Goal: Transaction & Acquisition: Obtain resource

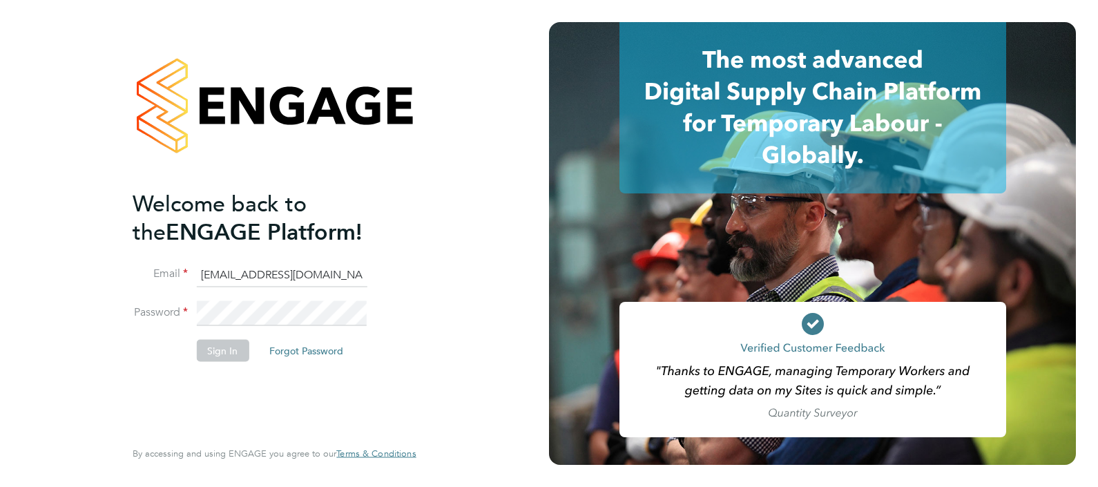
click at [220, 274] on input "[EMAIL_ADDRESS][DOMAIN_NAME]" at bounding box center [281, 274] width 171 height 25
type input "[EMAIL_ADDRESS][DOMAIN_NAME]"
click at [214, 342] on button "Sign In" at bounding box center [222, 350] width 52 height 22
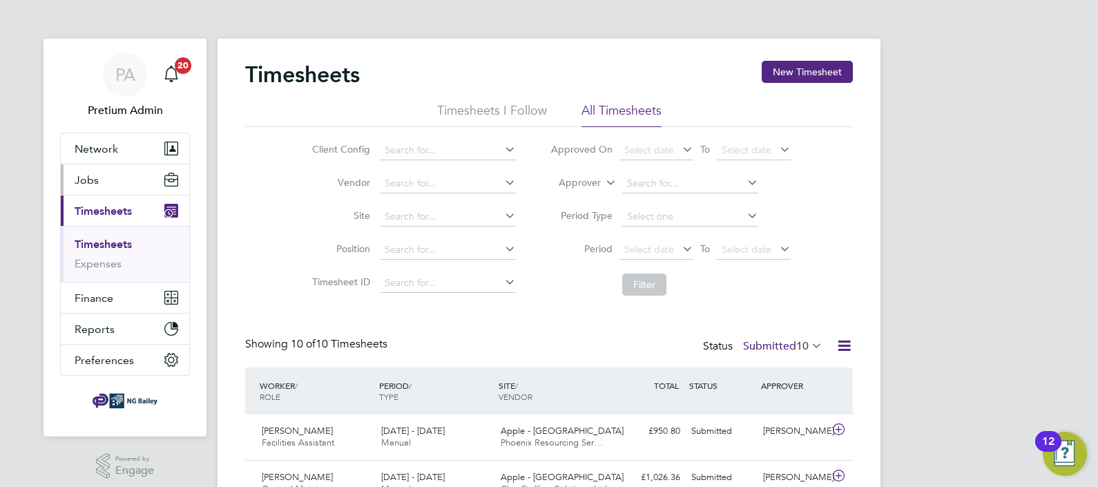
click at [124, 186] on button "Jobs" at bounding box center [125, 179] width 128 height 30
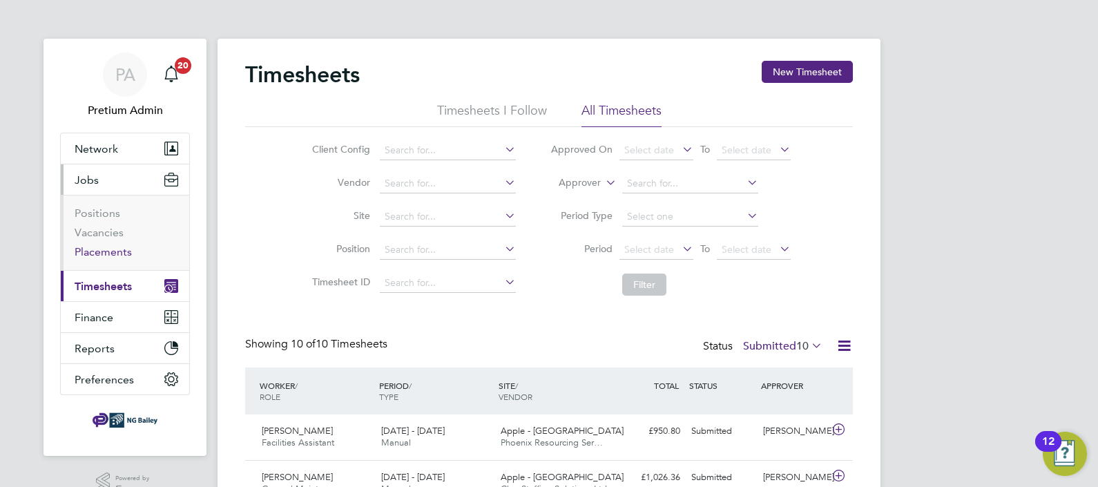
click at [114, 246] on link "Placements" at bounding box center [103, 251] width 57 height 13
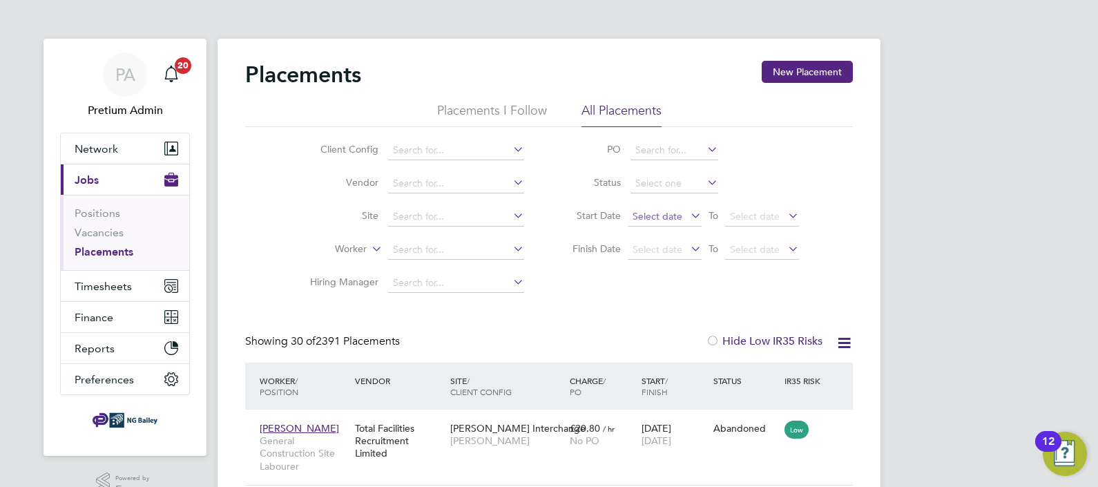
click at [656, 215] on span "Select date" at bounding box center [657, 216] width 50 height 12
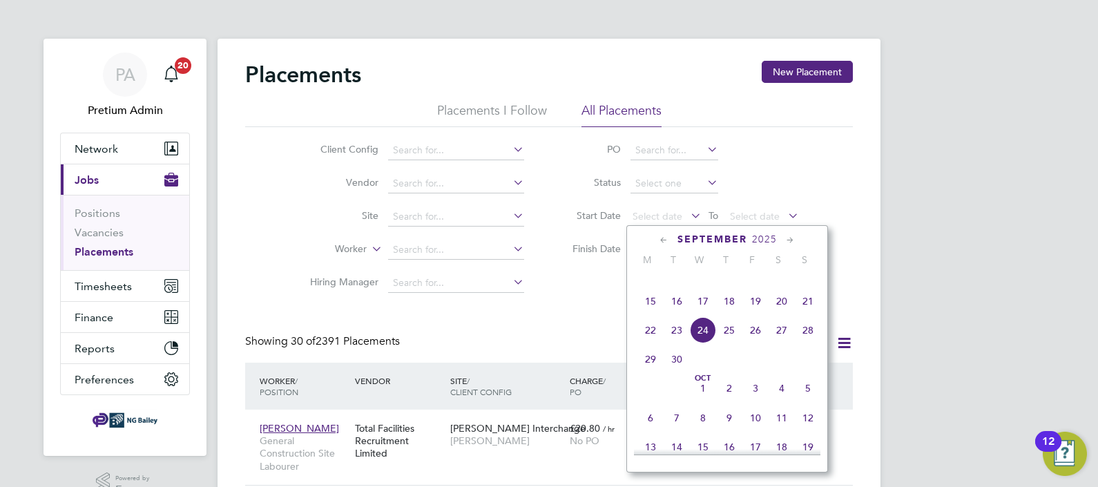
click at [663, 242] on icon at bounding box center [663, 240] width 13 height 15
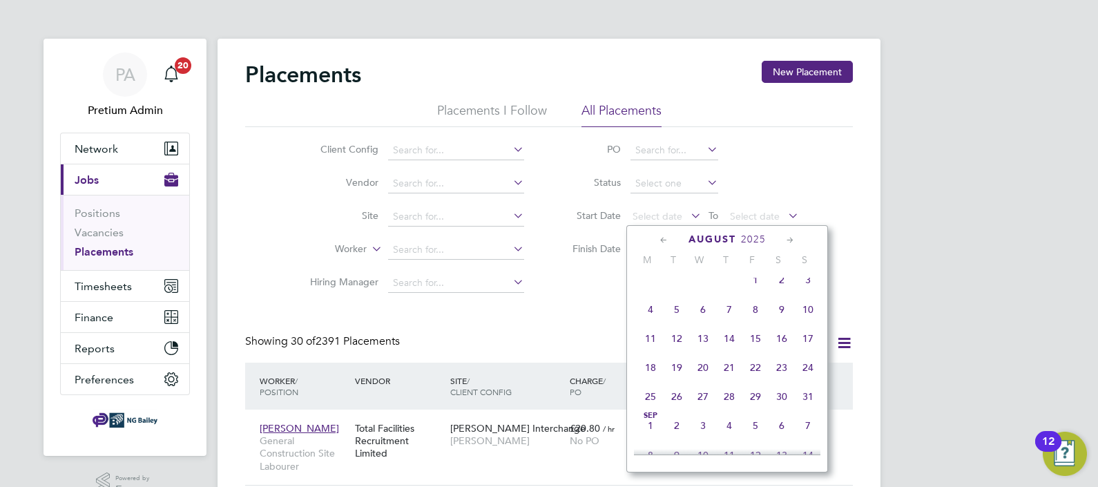
click at [662, 238] on icon at bounding box center [663, 240] width 13 height 15
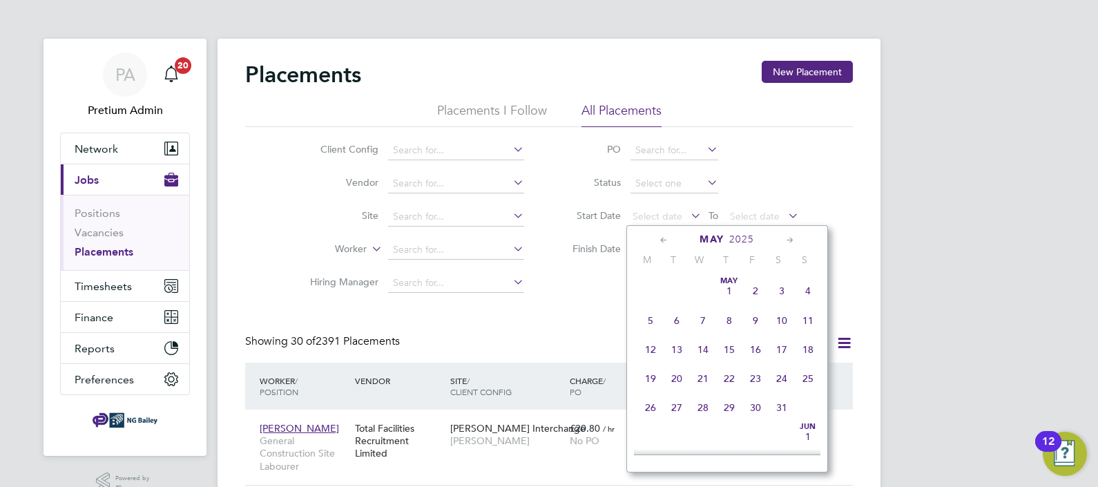
click at [662, 238] on icon at bounding box center [663, 240] width 13 height 15
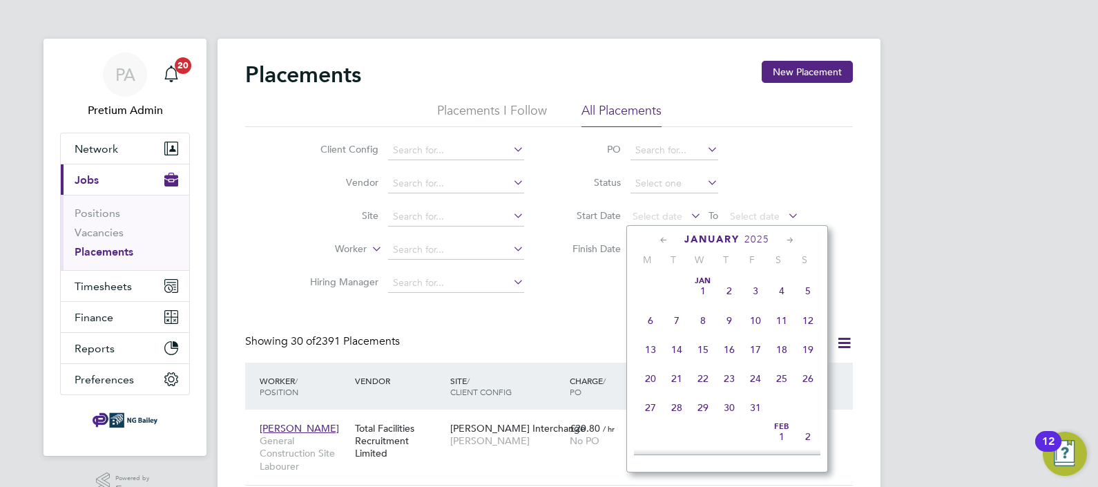
click at [662, 238] on icon at bounding box center [663, 240] width 13 height 15
click at [661, 238] on icon at bounding box center [663, 240] width 13 height 15
click at [805, 289] on span "Sep 1" at bounding box center [808, 291] width 26 height 26
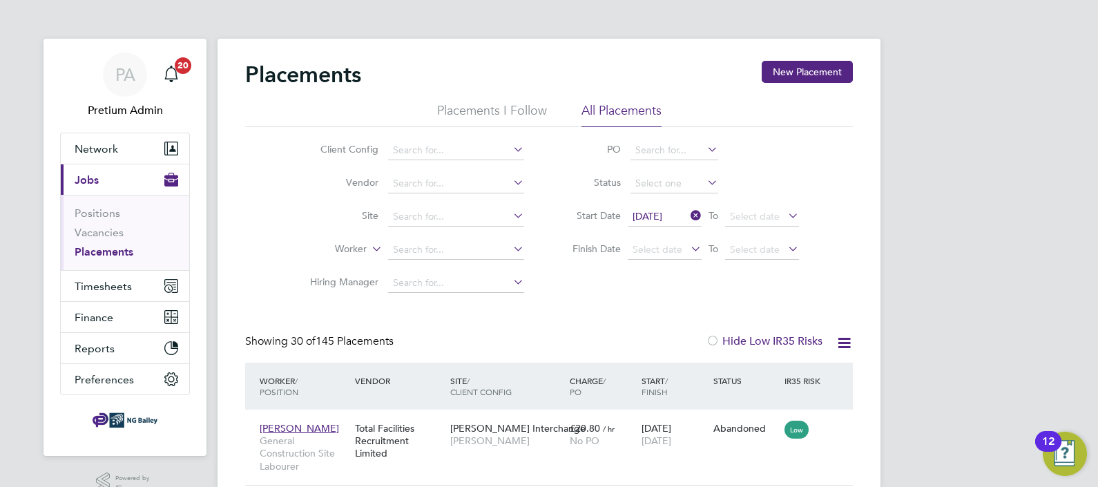
click at [688, 214] on icon at bounding box center [688, 215] width 0 height 19
click at [689, 179] on input at bounding box center [674, 183] width 88 height 19
click at [759, 193] on li "Status" at bounding box center [678, 183] width 275 height 33
click at [844, 345] on icon at bounding box center [843, 342] width 17 height 17
click at [787, 372] on li "Download Placements Report" at bounding box center [776, 375] width 147 height 19
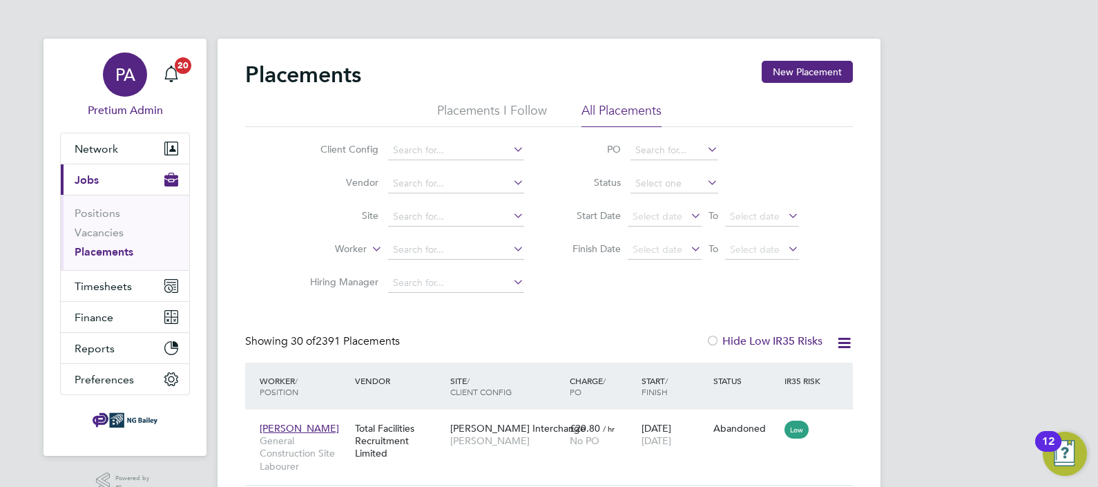
click at [130, 76] on span "PA" at bounding box center [125, 75] width 20 height 18
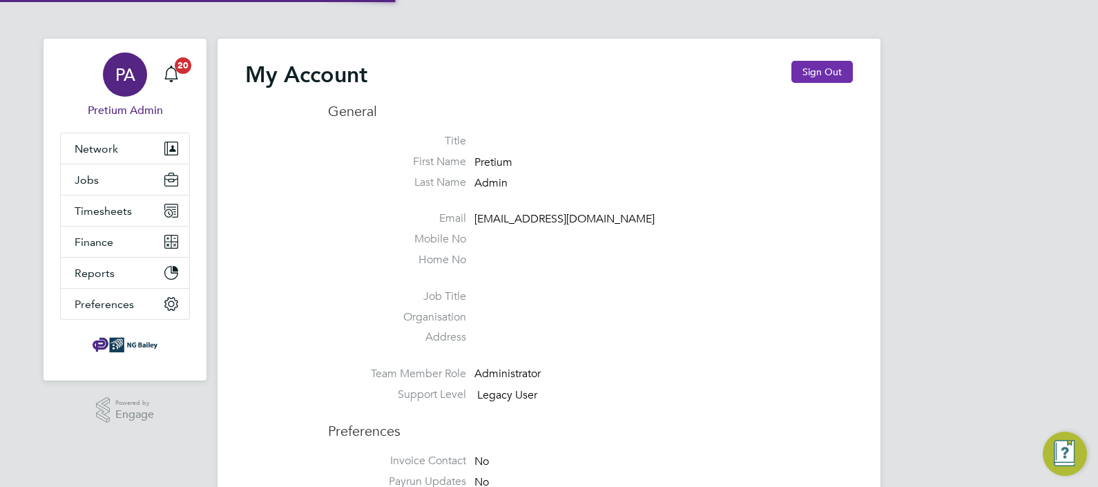
type input "ngb@pretiumresourcing.co.uk"
click at [833, 70] on button "Sign Out" at bounding box center [821, 72] width 61 height 22
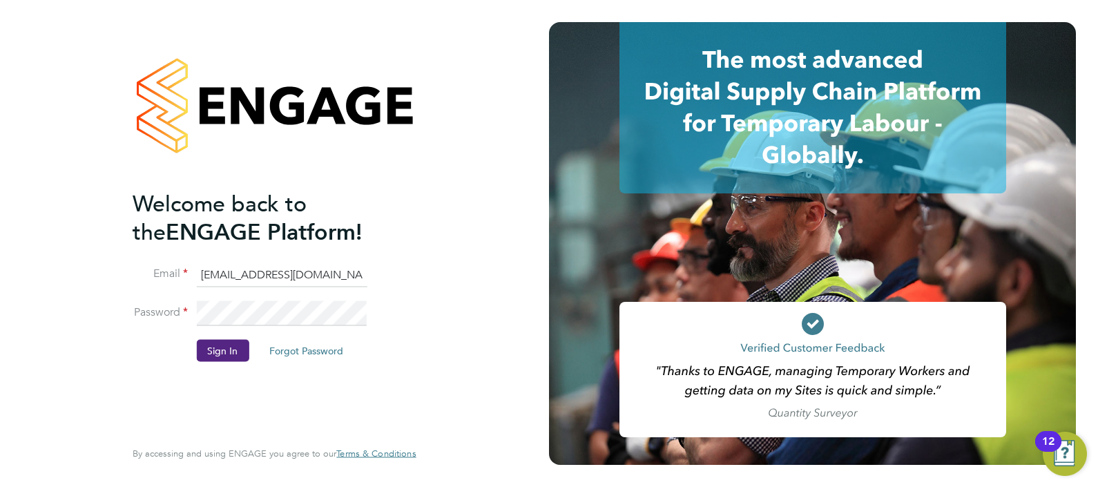
click at [276, 266] on input "ngb@pretiumresourcing.co.uk" at bounding box center [281, 274] width 171 height 25
type input "Sasha.apleona@pretiumresourcing.co.uk"
click at [224, 342] on button "Sign In" at bounding box center [222, 350] width 52 height 22
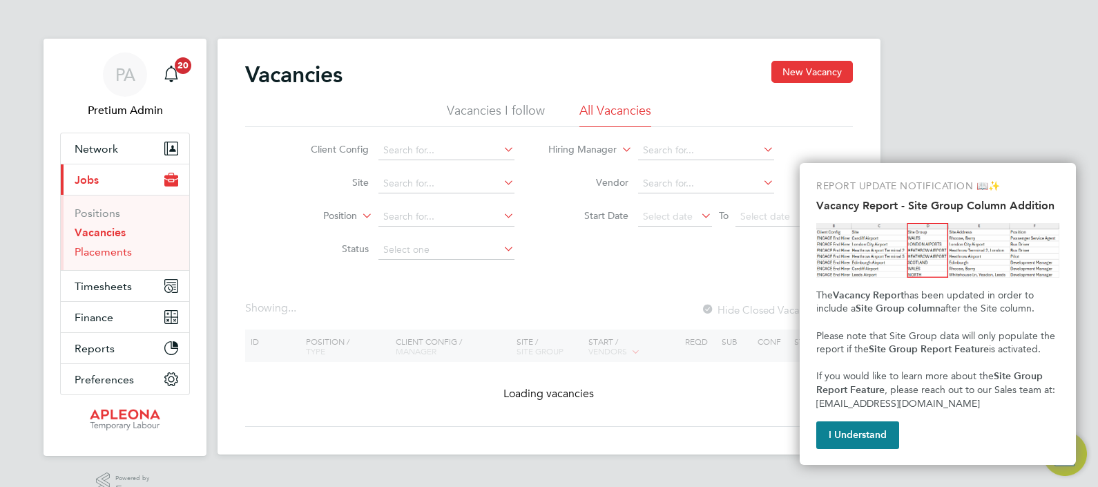
click at [104, 250] on link "Placements" at bounding box center [103, 251] width 57 height 13
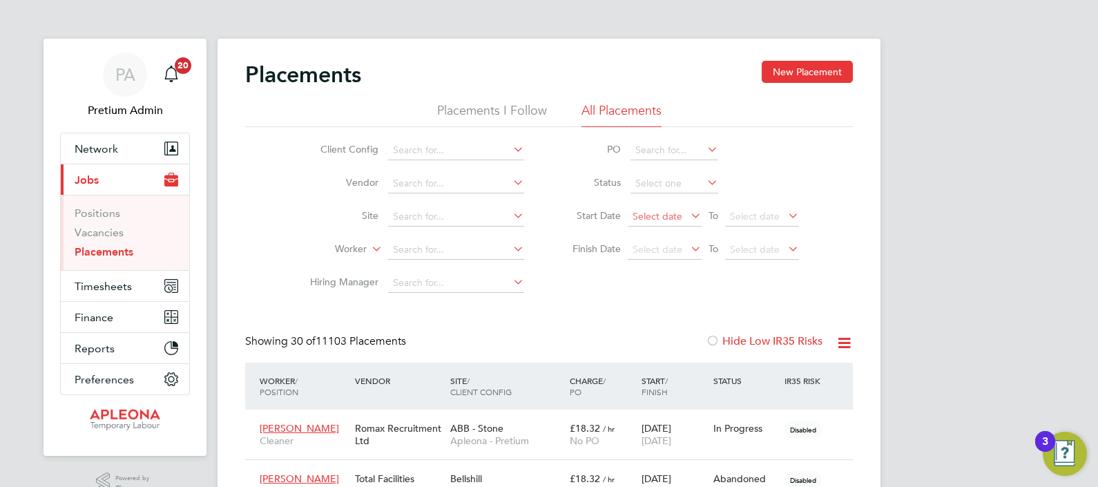
click at [648, 217] on span "Select date" at bounding box center [657, 216] width 50 height 12
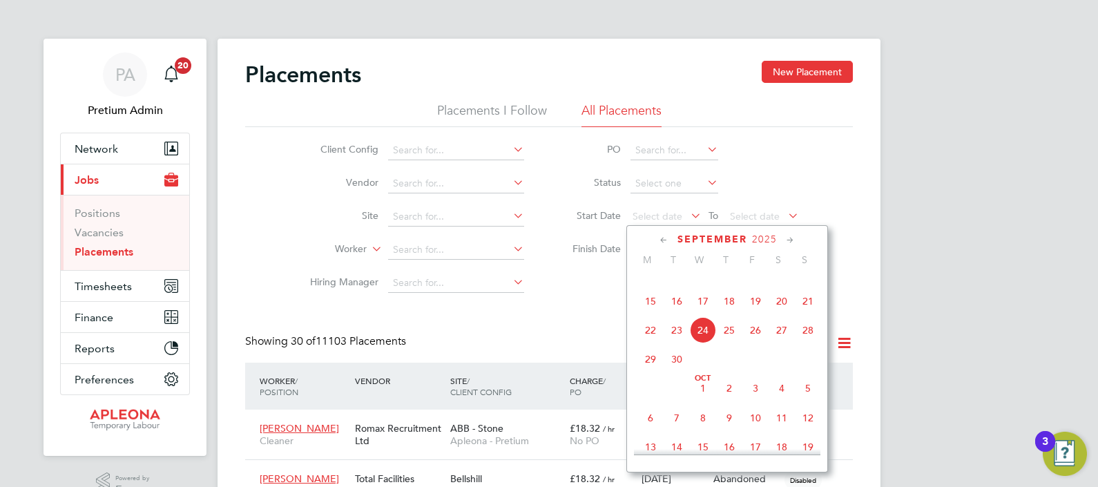
click at [657, 241] on icon at bounding box center [663, 240] width 13 height 15
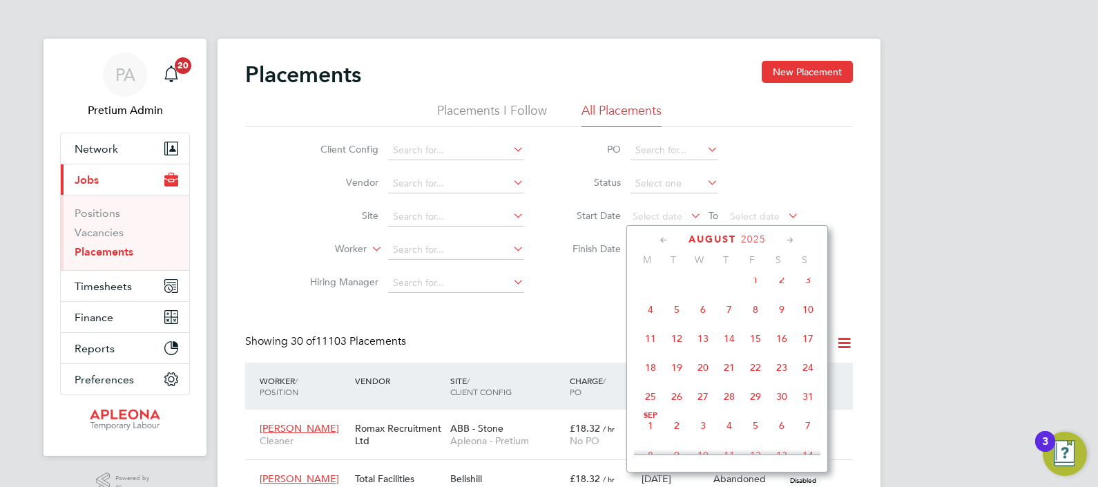
click at [657, 241] on icon at bounding box center [663, 240] width 13 height 15
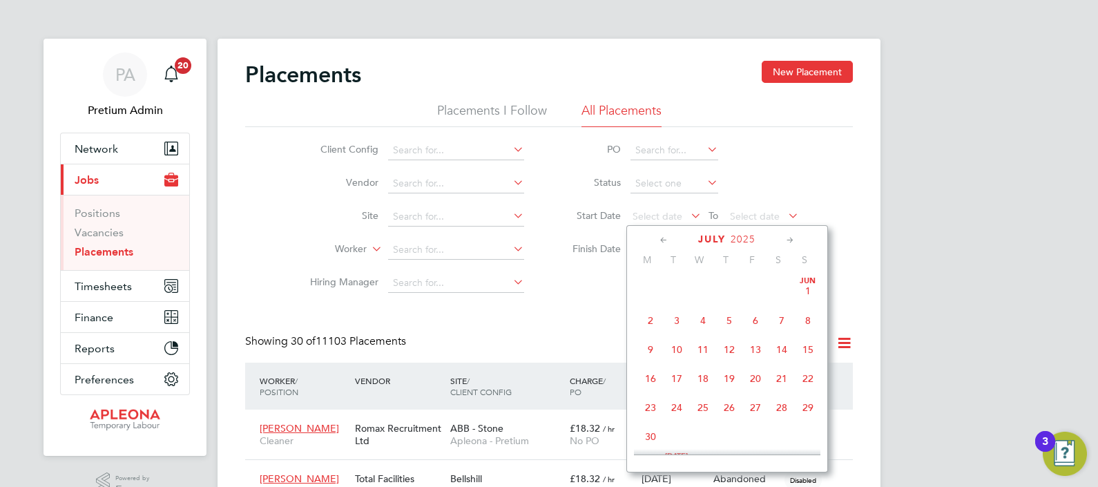
click at [657, 241] on icon at bounding box center [663, 240] width 13 height 15
click at [747, 215] on span "Select date" at bounding box center [755, 216] width 50 height 12
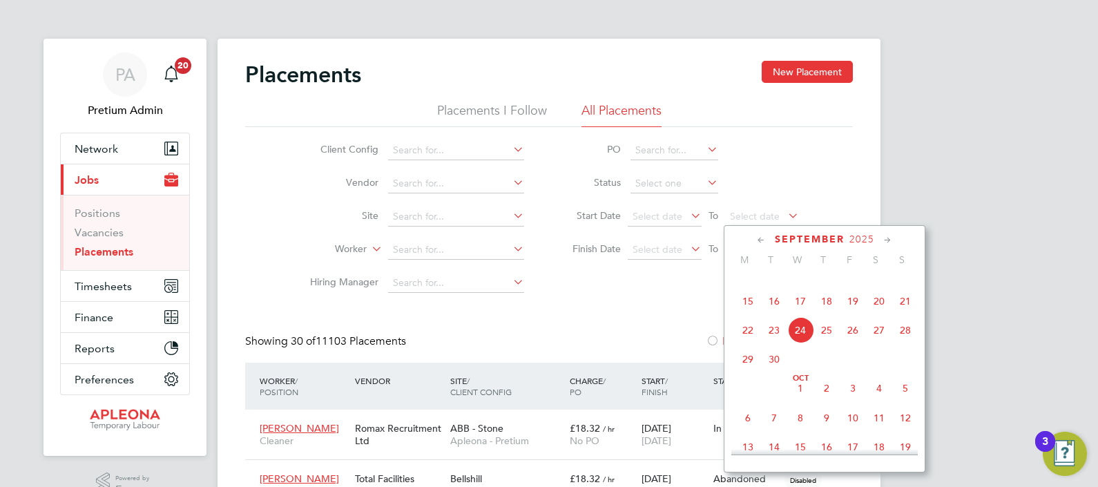
click at [757, 237] on icon at bounding box center [760, 240] width 13 height 15
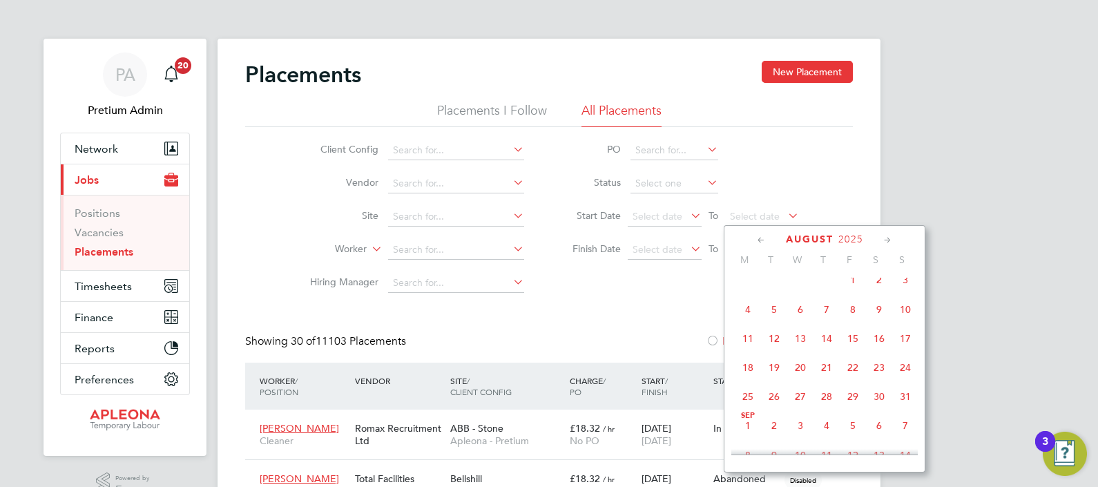
click at [757, 237] on icon at bounding box center [760, 240] width 13 height 15
click at [759, 240] on icon at bounding box center [760, 240] width 13 height 15
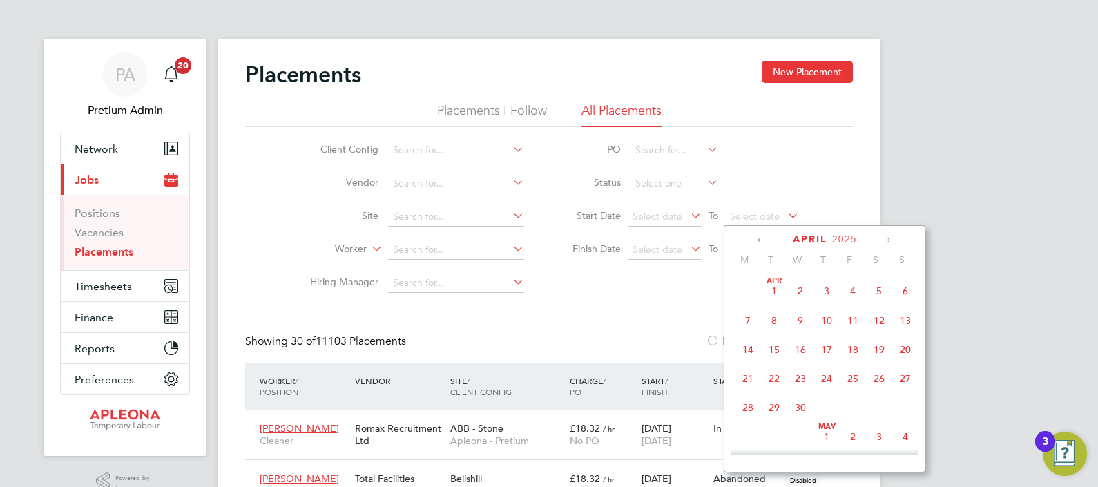
click at [759, 240] on icon at bounding box center [760, 240] width 13 height 15
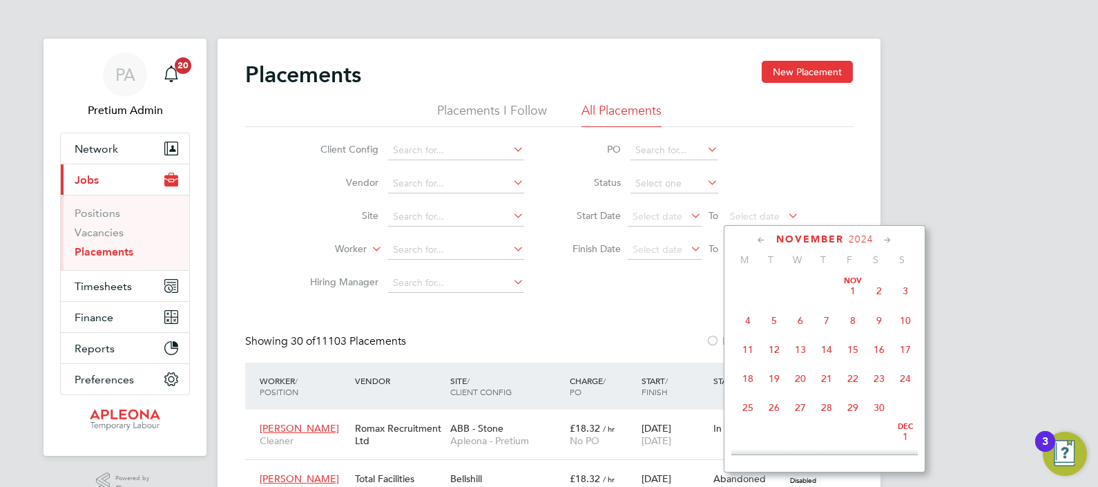
click at [759, 240] on icon at bounding box center [760, 240] width 13 height 15
click at [884, 414] on span "31" at bounding box center [879, 407] width 26 height 26
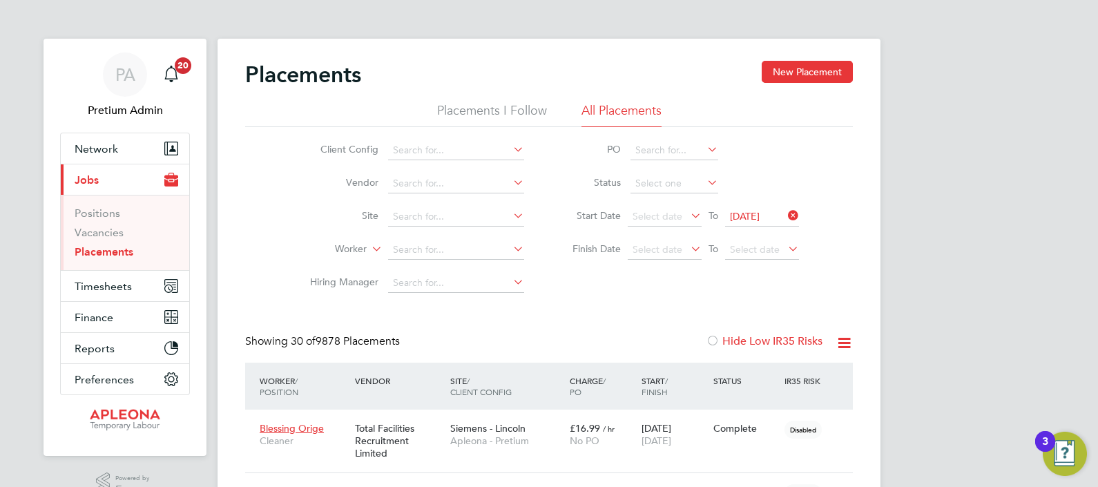
click at [844, 344] on icon at bounding box center [843, 342] width 17 height 17
click at [763, 373] on li "Download Placements Report" at bounding box center [776, 375] width 147 height 19
click at [115, 86] on div "PA" at bounding box center [125, 74] width 44 height 44
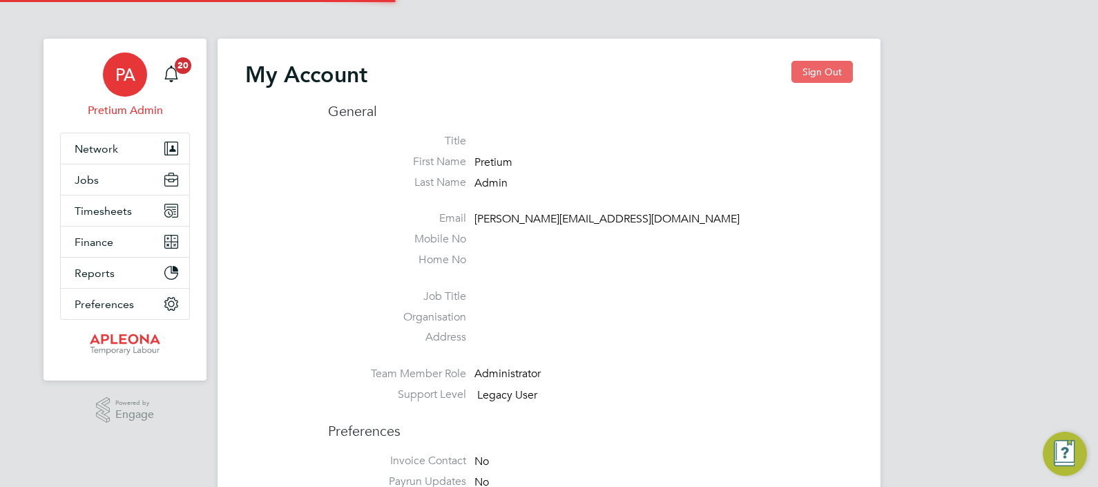
type input "ngb@pretiumresourcing.co.uk"
click at [817, 72] on button "Sign Out" at bounding box center [821, 72] width 61 height 22
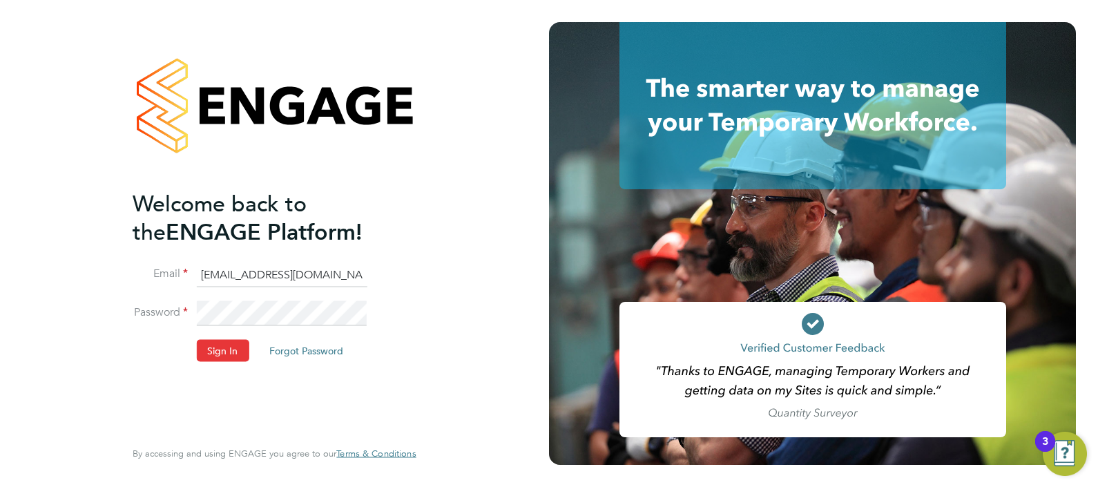
click at [224, 271] on input "ngb@pretiumresourcing.co.uk" at bounding box center [281, 274] width 171 height 25
type input "ABM@pretiumresourcing.co.uk"
click at [217, 351] on button "Sign In" at bounding box center [222, 350] width 52 height 22
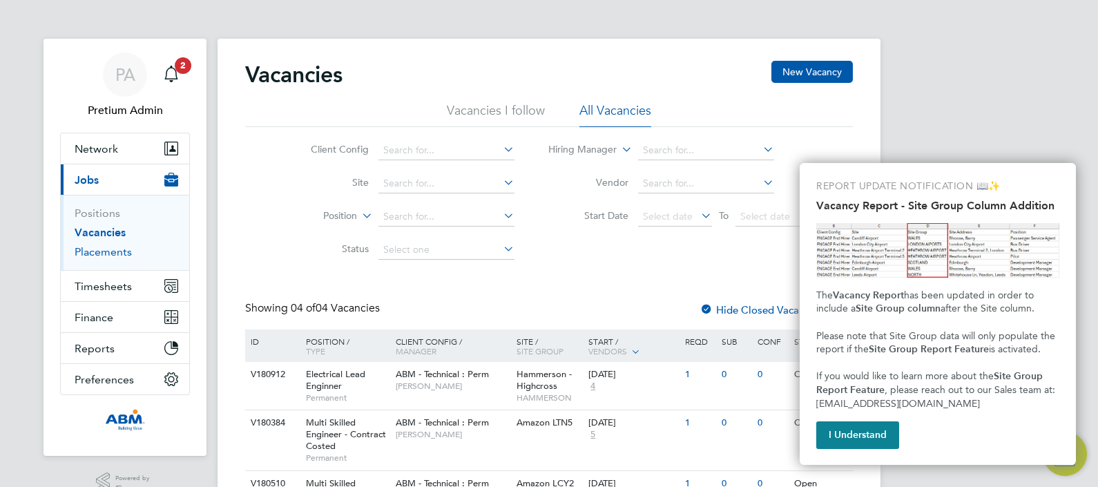
click at [88, 249] on link "Placements" at bounding box center [103, 251] width 57 height 13
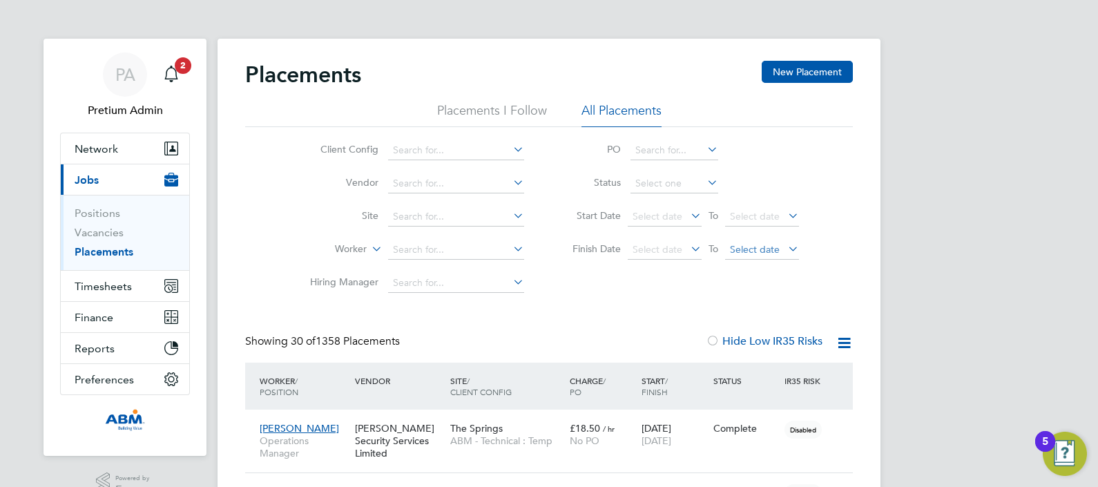
click at [759, 246] on span "Select date" at bounding box center [755, 249] width 50 height 12
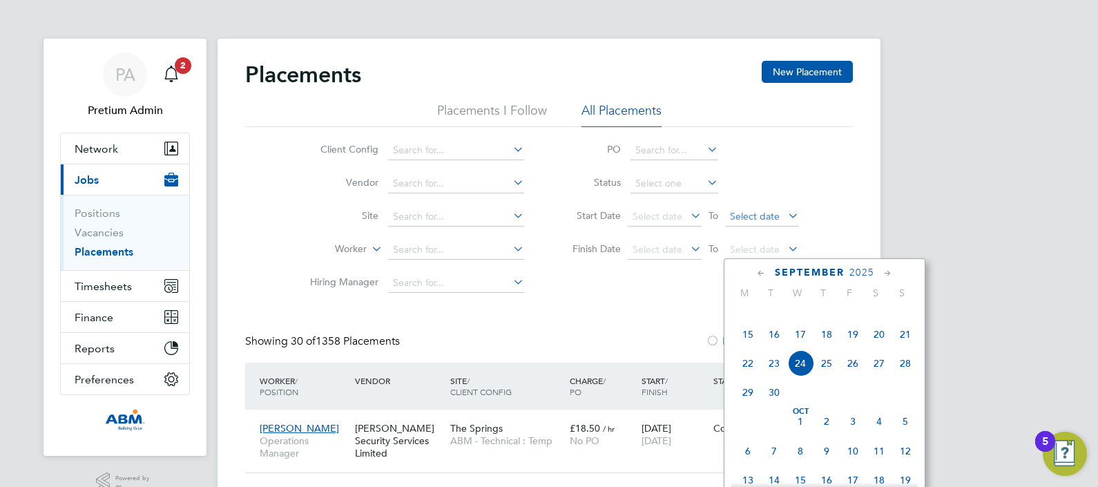
click at [750, 213] on span "Select date" at bounding box center [755, 216] width 50 height 12
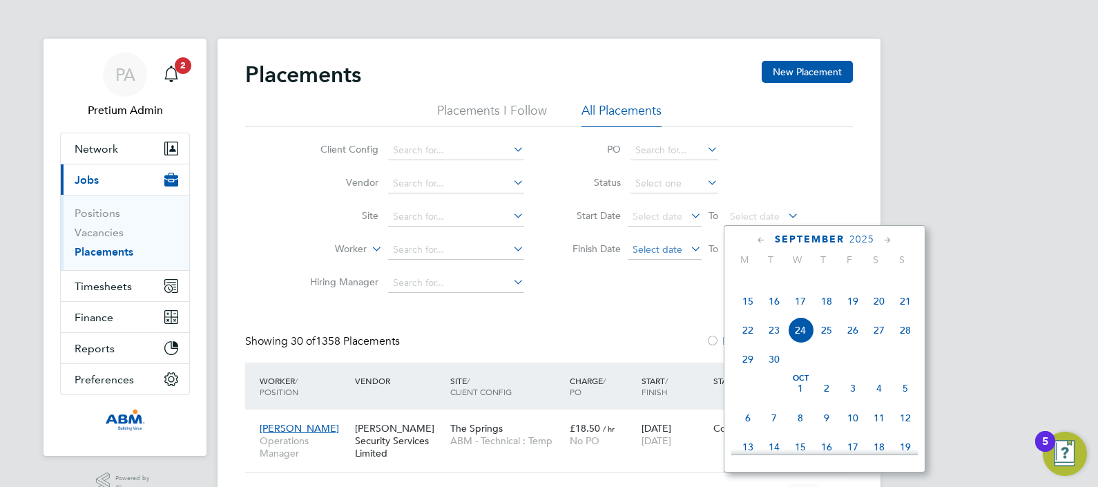
click at [697, 255] on span "Select date" at bounding box center [664, 250] width 74 height 19
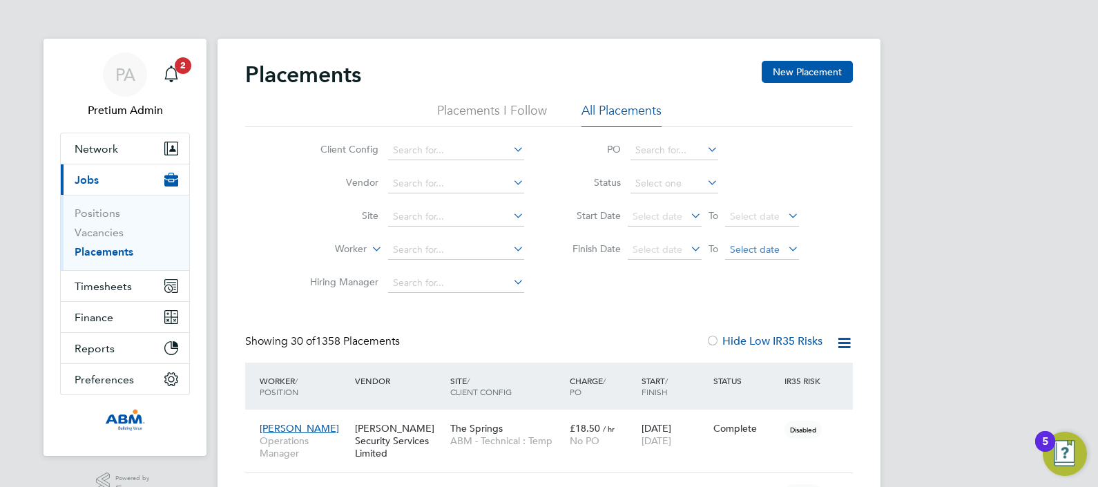
click at [746, 254] on span "Select date" at bounding box center [755, 249] width 50 height 12
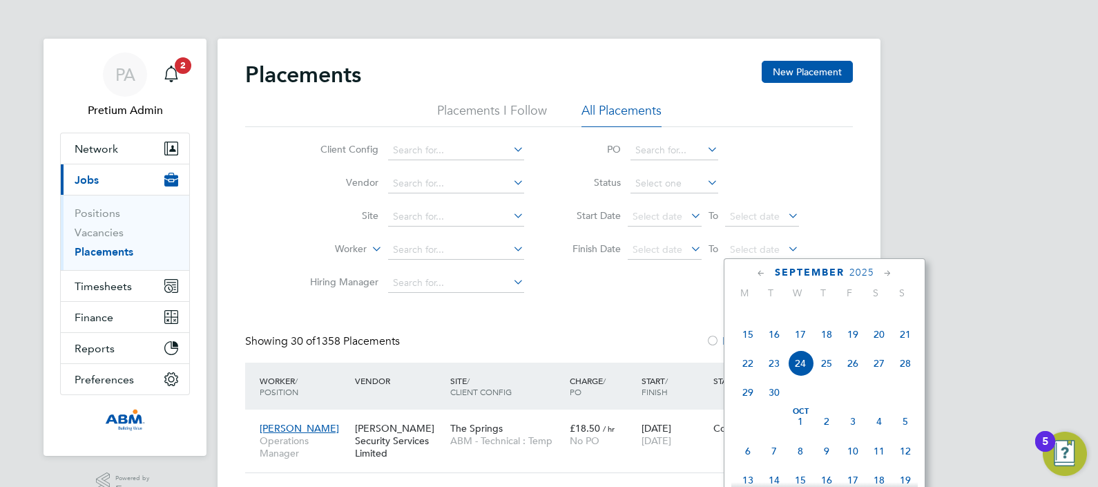
click at [762, 273] on icon at bounding box center [760, 273] width 13 height 15
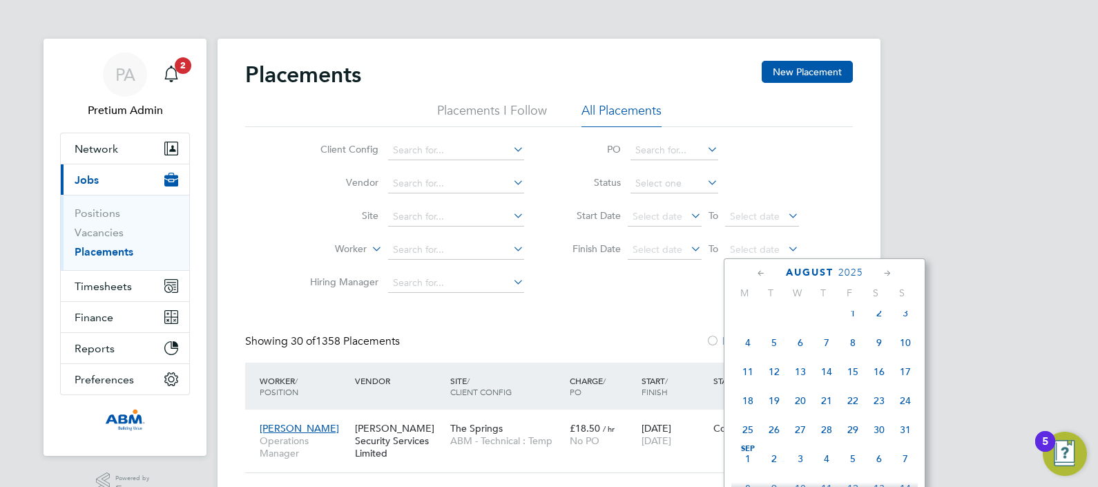
click at [762, 273] on icon at bounding box center [760, 273] width 13 height 15
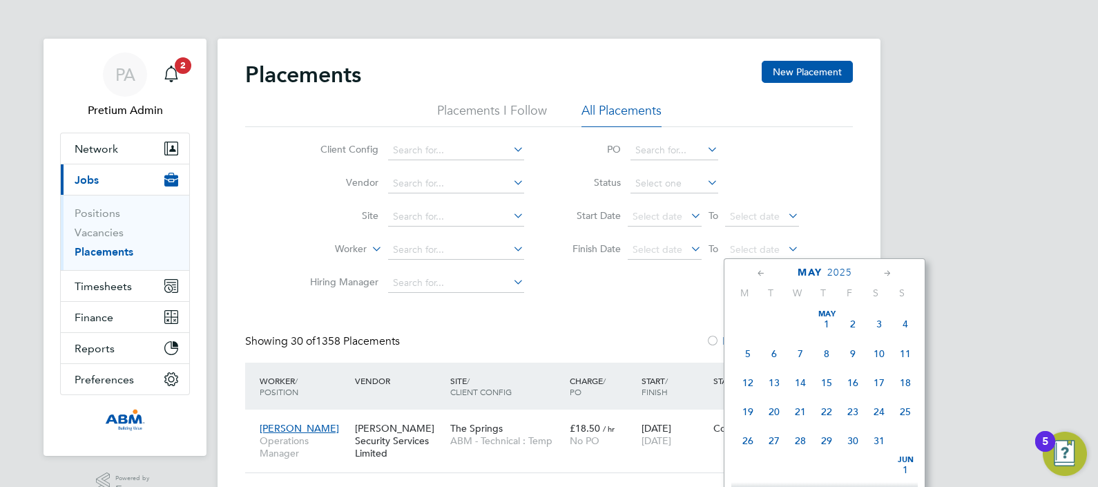
click at [762, 273] on icon at bounding box center [760, 273] width 13 height 15
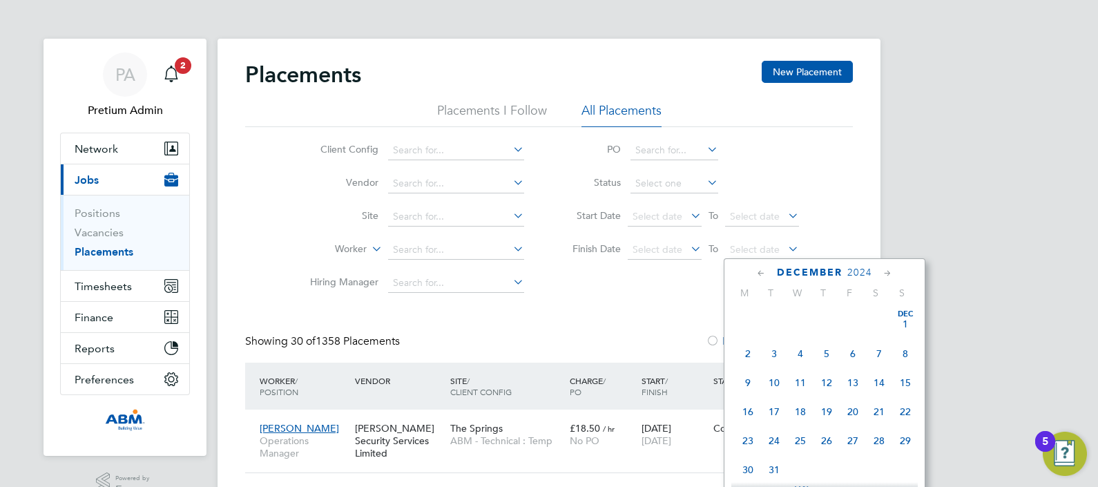
click at [760, 275] on icon at bounding box center [760, 273] width 13 height 15
click at [761, 273] on icon at bounding box center [760, 273] width 13 height 15
click at [761, 274] on icon at bounding box center [760, 273] width 13 height 15
click at [879, 445] on span "31" at bounding box center [879, 440] width 26 height 26
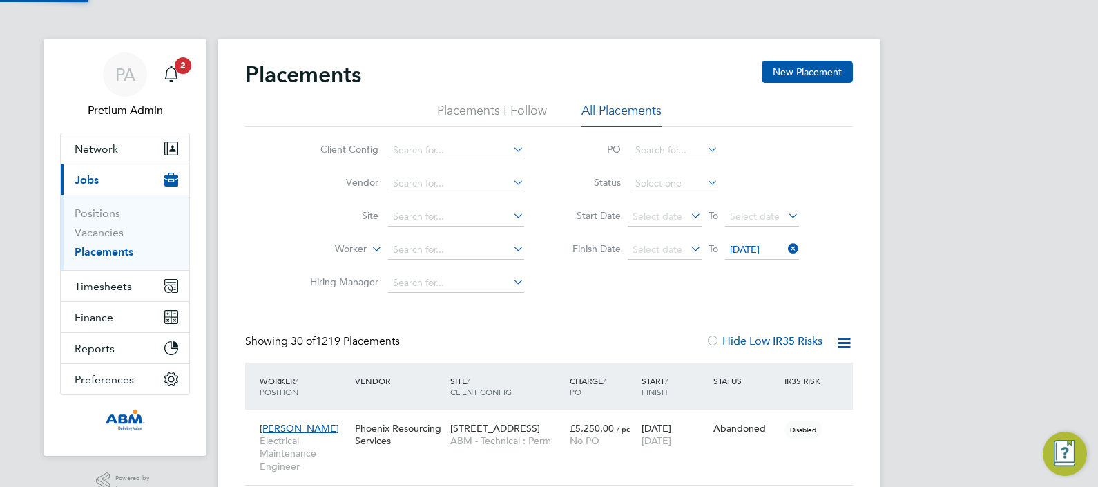
scroll to position [64, 96]
click at [842, 342] on icon at bounding box center [843, 342] width 17 height 17
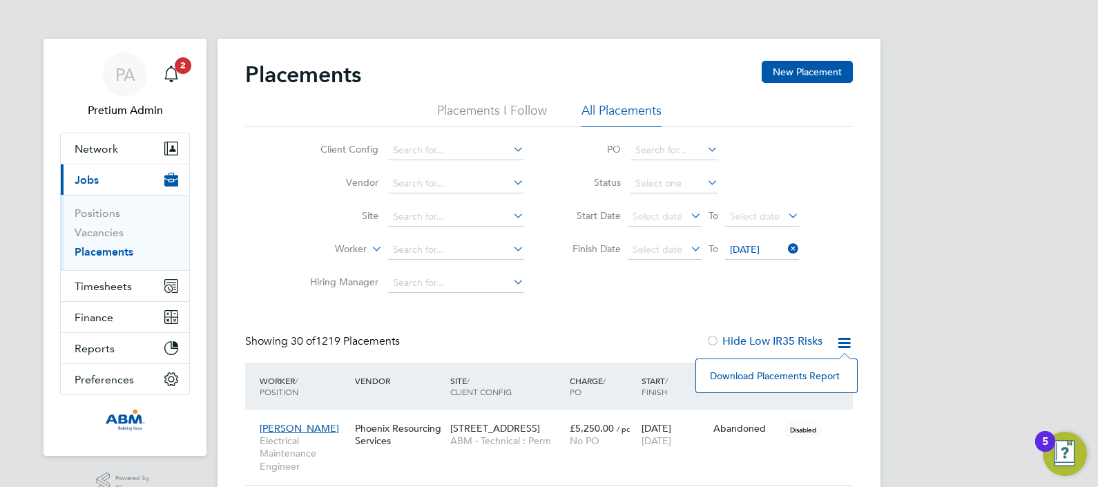
click at [667, 251] on span "Select date" at bounding box center [657, 249] width 50 height 12
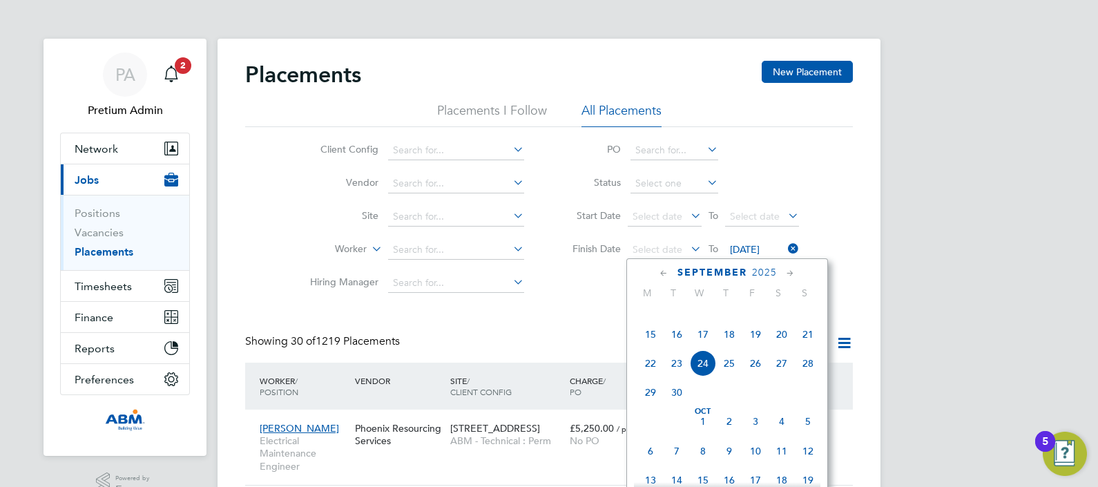
click at [664, 273] on icon at bounding box center [663, 273] width 13 height 15
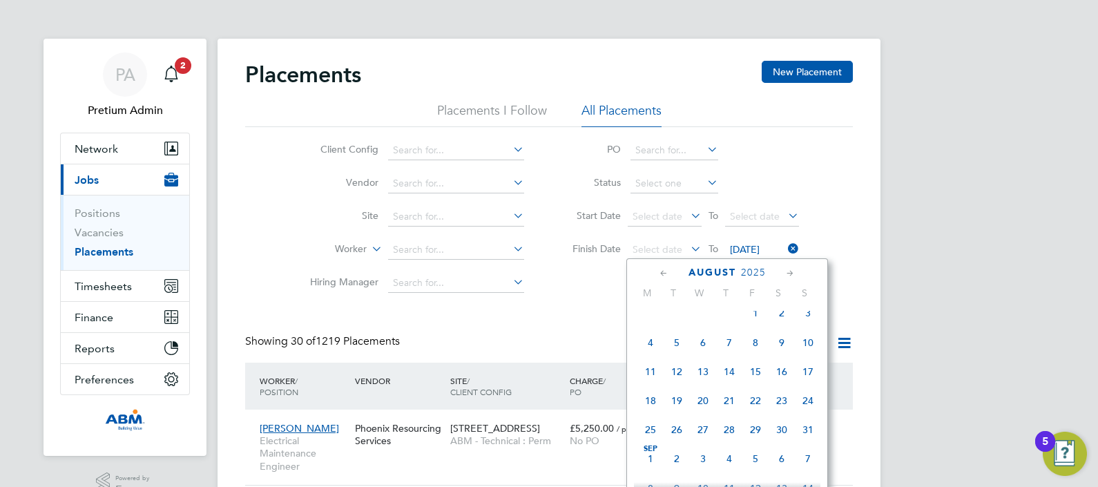
click at [664, 273] on icon at bounding box center [663, 273] width 13 height 15
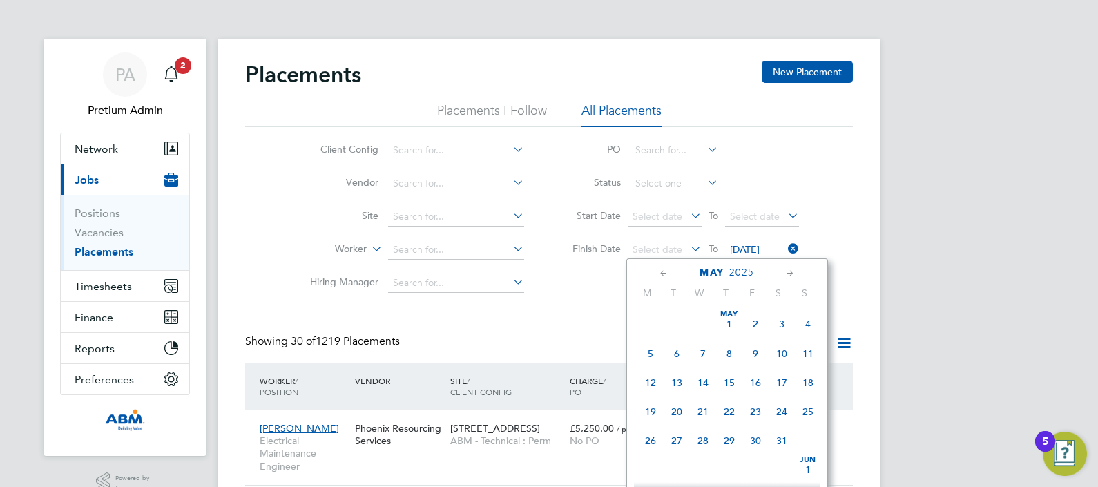
click at [664, 273] on icon at bounding box center [663, 273] width 13 height 15
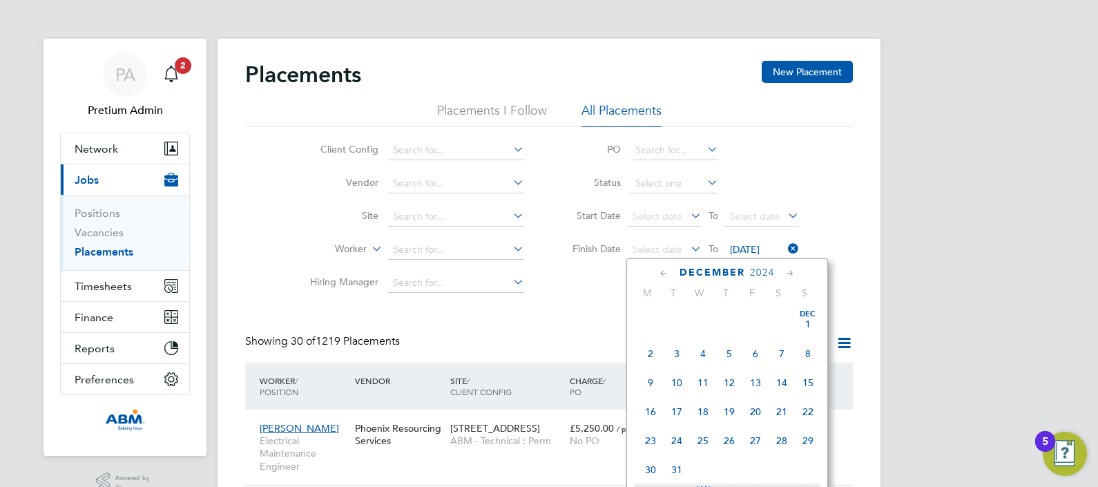
click at [665, 273] on icon at bounding box center [663, 273] width 13 height 15
click at [703, 330] on span at bounding box center [703, 324] width 26 height 26
click at [661, 271] on icon at bounding box center [663, 273] width 13 height 15
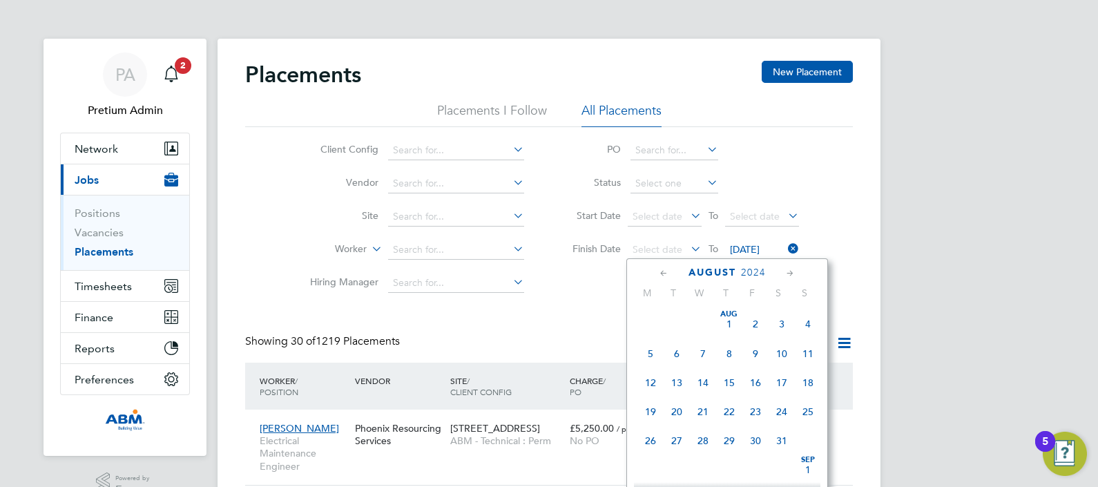
click at [779, 441] on span "31" at bounding box center [781, 440] width 26 height 26
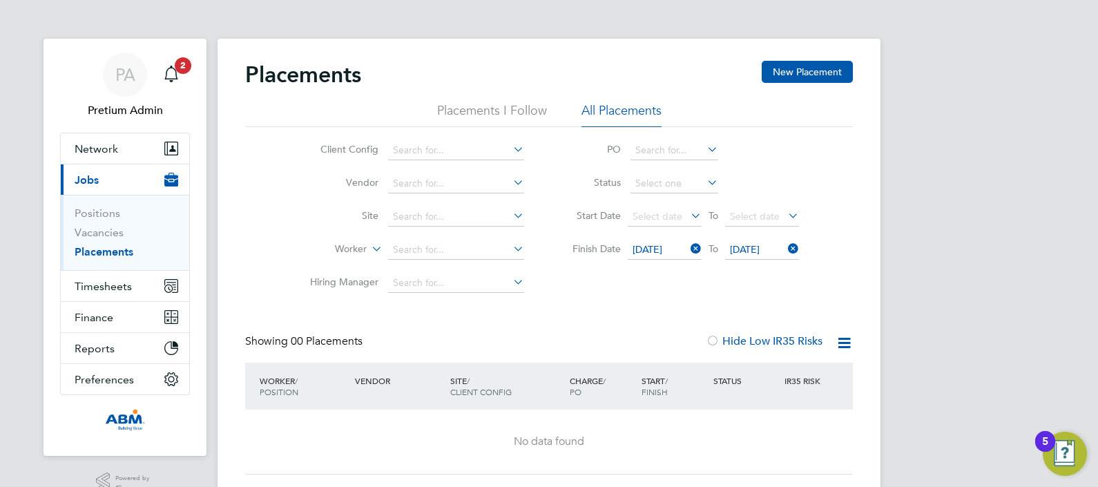
click at [785, 250] on icon at bounding box center [785, 248] width 0 height 19
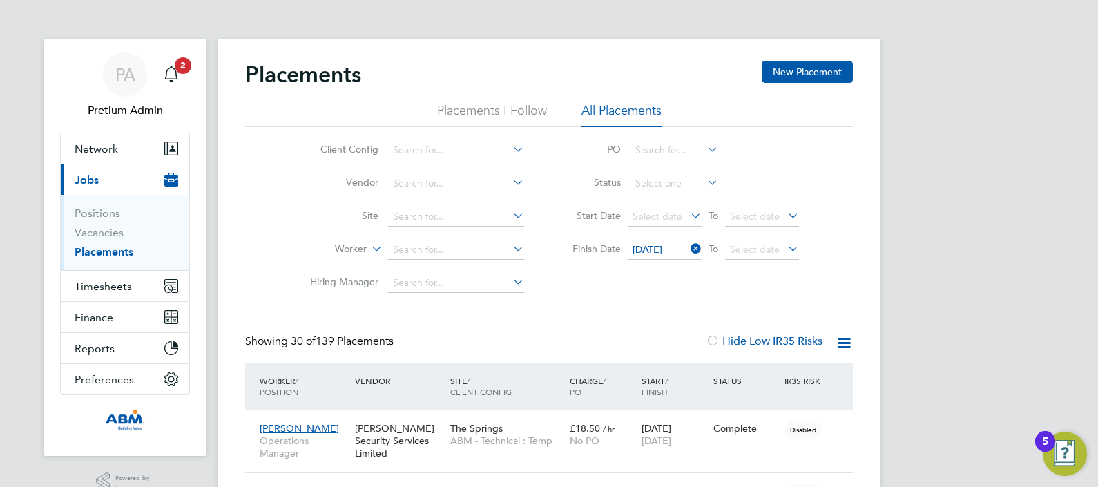
click at [846, 335] on icon at bounding box center [843, 342] width 17 height 17
click at [771, 369] on li "Download Placements Report" at bounding box center [776, 375] width 147 height 19
click at [688, 245] on icon at bounding box center [688, 248] width 0 height 19
click at [842, 343] on icon at bounding box center [843, 342] width 17 height 17
click at [780, 369] on li "Download Placements Report" at bounding box center [776, 375] width 147 height 19
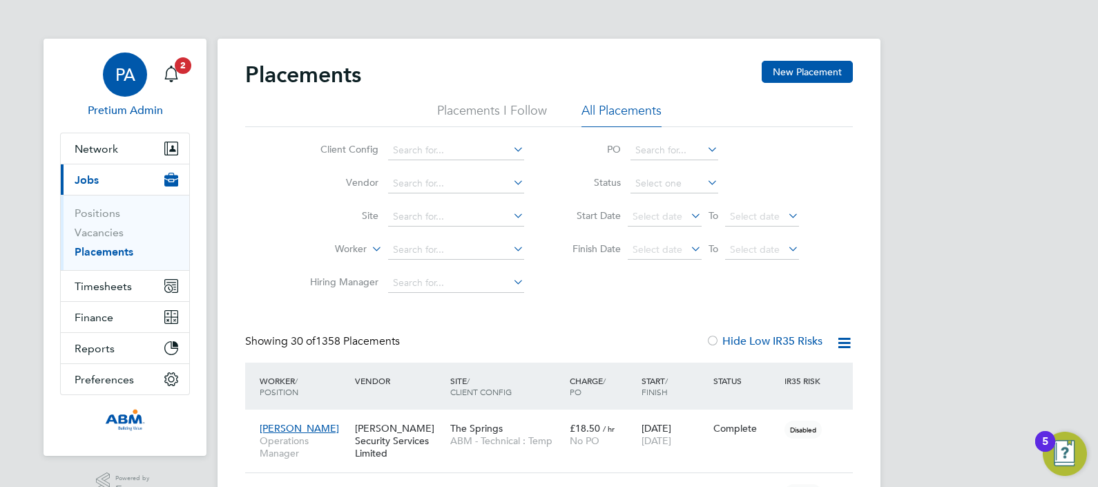
click at [117, 79] on span "PA" at bounding box center [125, 75] width 20 height 18
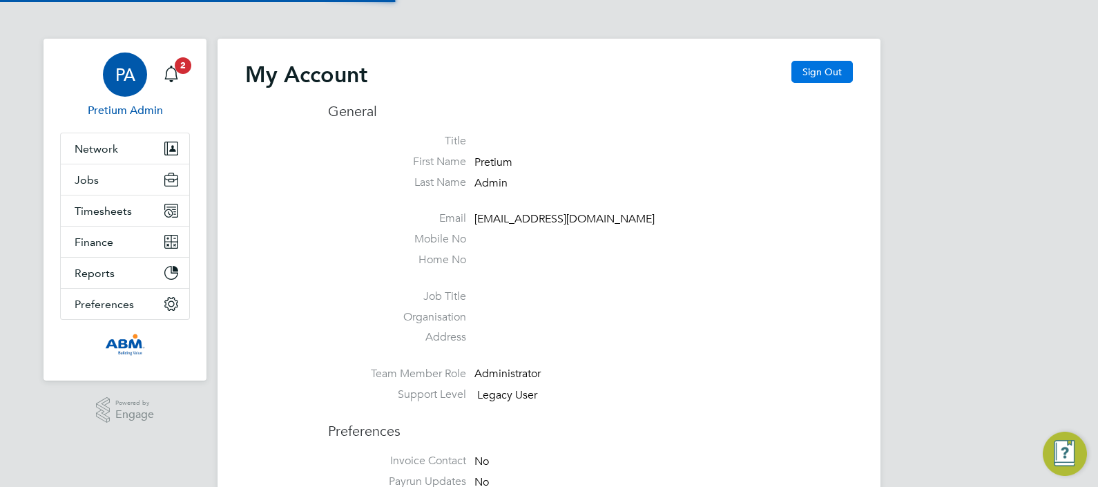
type input "chantay.bickers@pretiumresourcing.co.uk"
click at [825, 79] on button "Sign Out" at bounding box center [821, 72] width 61 height 22
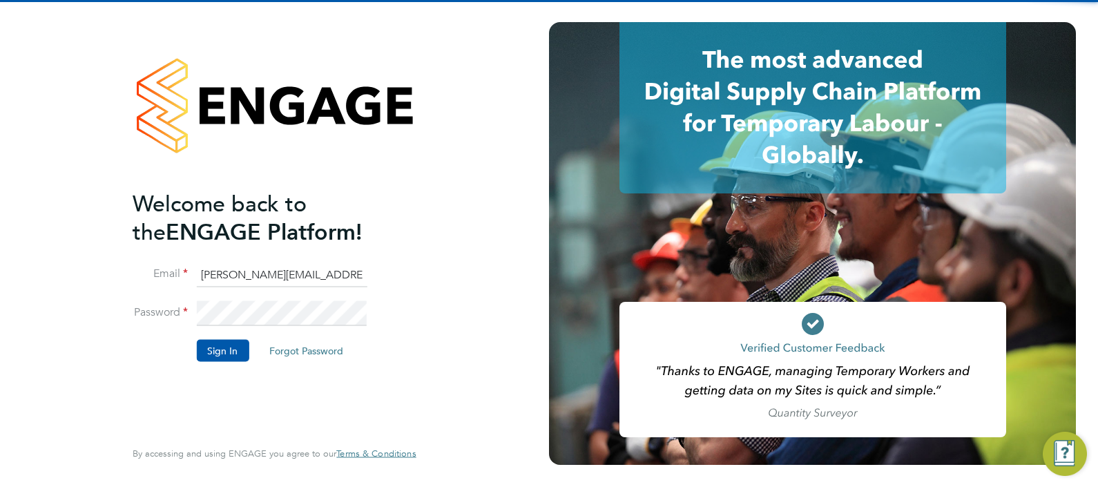
click at [261, 273] on input "chantay.bickers@pretiumresourcing.co.uk" at bounding box center [281, 274] width 171 height 25
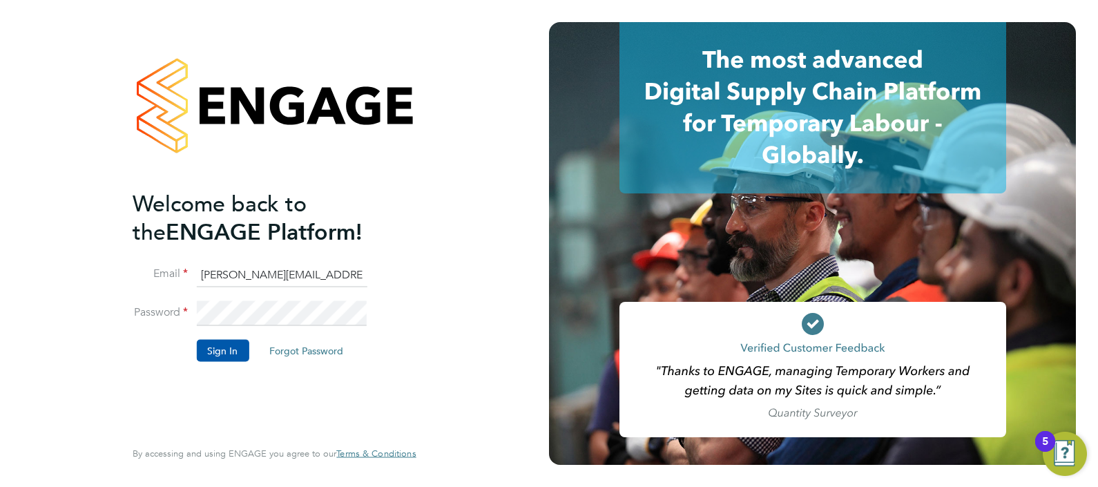
type input "Sasha.apleona@pretiumresourcing.co.uk"
click at [228, 343] on button "Sign In" at bounding box center [222, 350] width 52 height 22
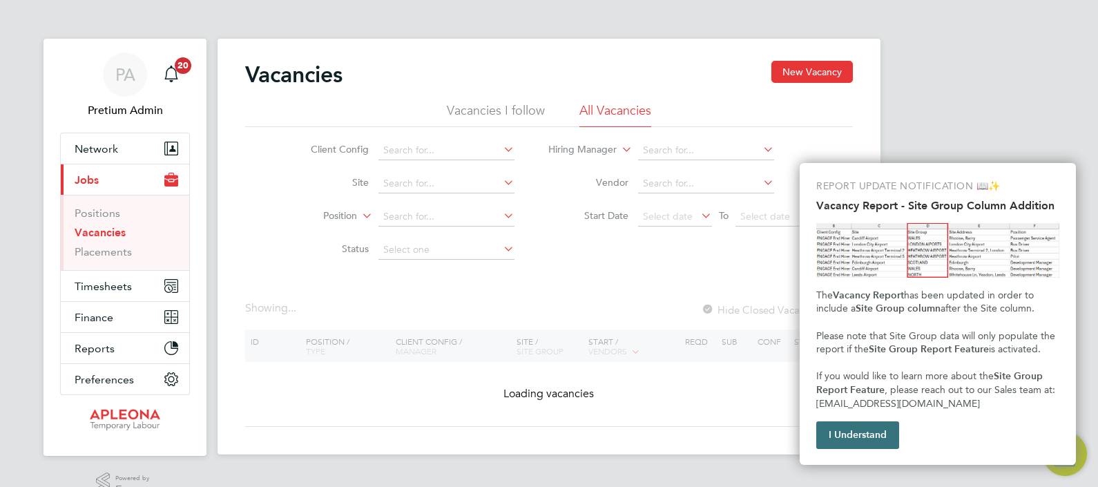
click at [863, 428] on button "I Understand" at bounding box center [857, 435] width 83 height 28
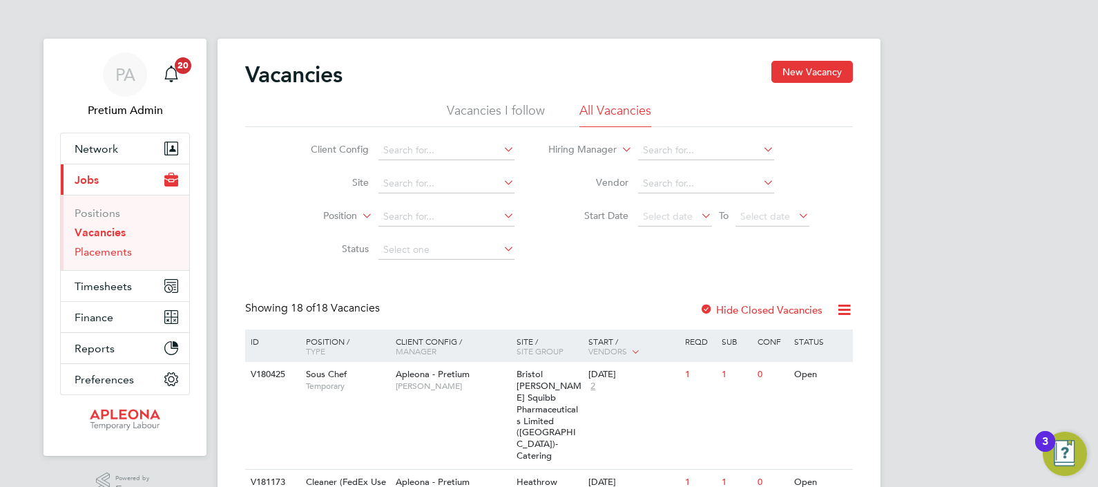
click at [117, 249] on link "Placements" at bounding box center [103, 251] width 57 height 13
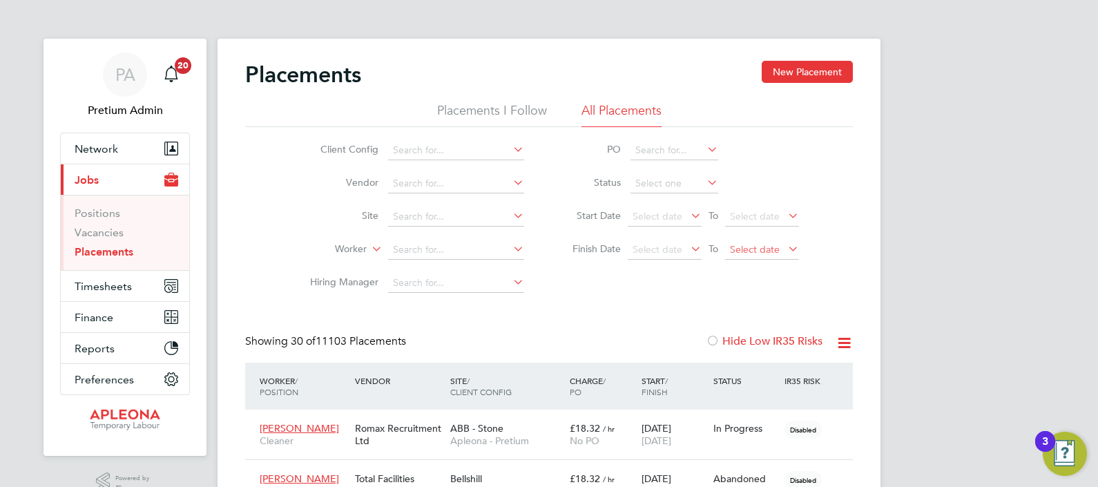
click at [747, 246] on span "Select date" at bounding box center [755, 249] width 50 height 12
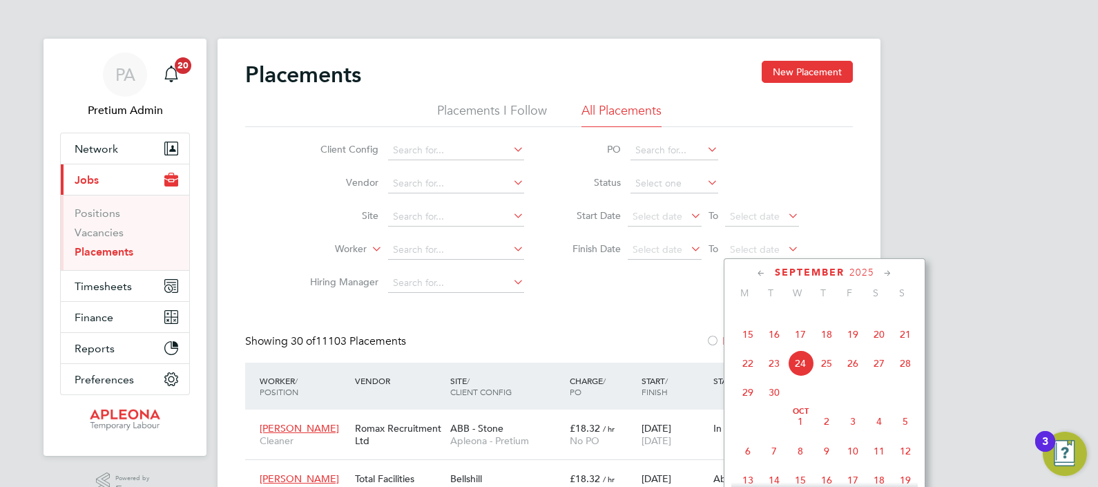
click at [759, 274] on icon at bounding box center [760, 273] width 13 height 15
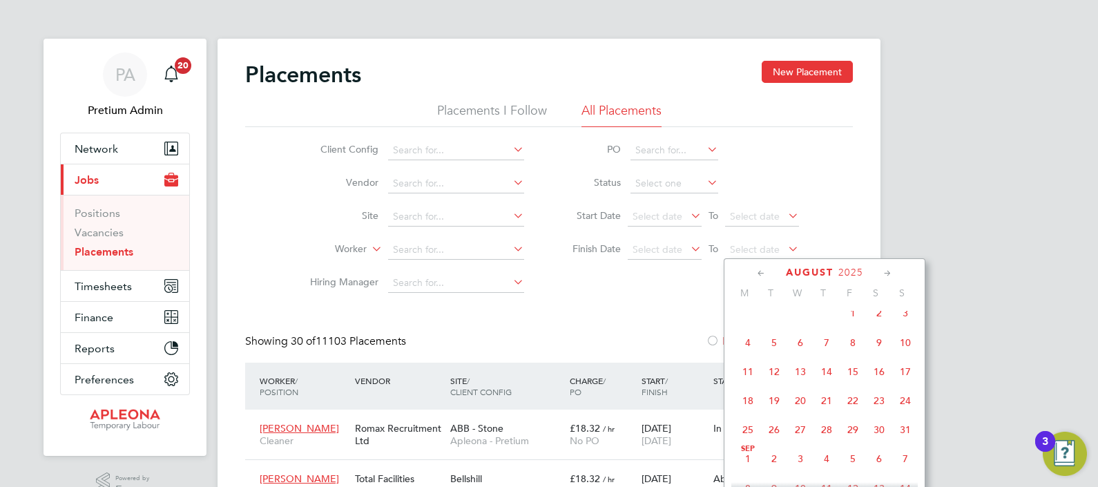
click at [759, 274] on icon at bounding box center [760, 273] width 13 height 15
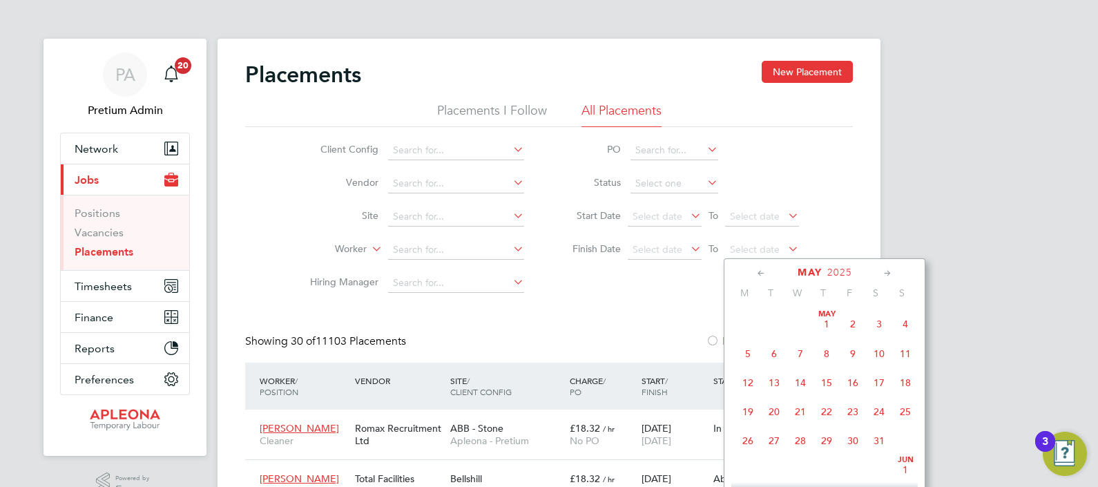
click at [759, 274] on icon at bounding box center [760, 273] width 13 height 15
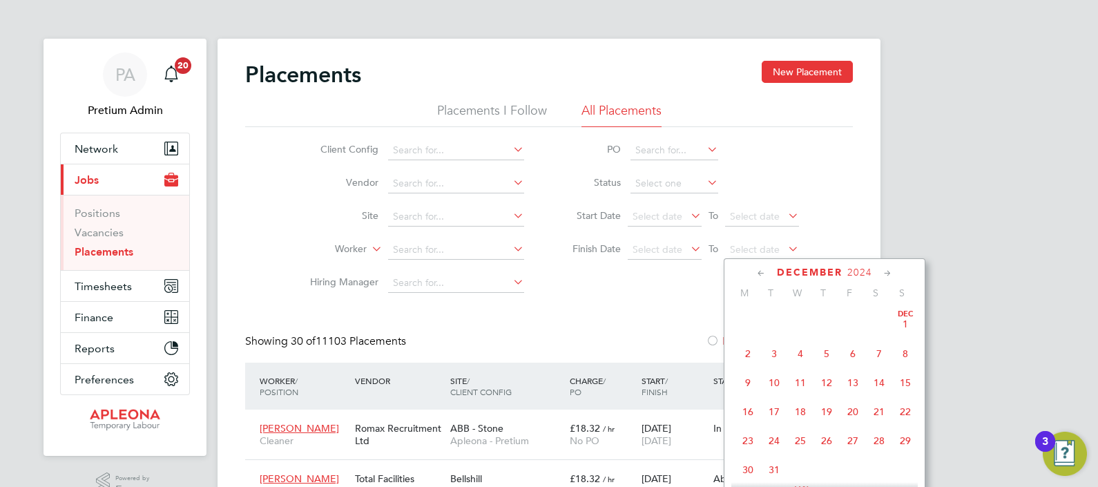
click at [759, 274] on icon at bounding box center [760, 273] width 13 height 15
click at [902, 321] on span "Sep 1" at bounding box center [905, 324] width 26 height 26
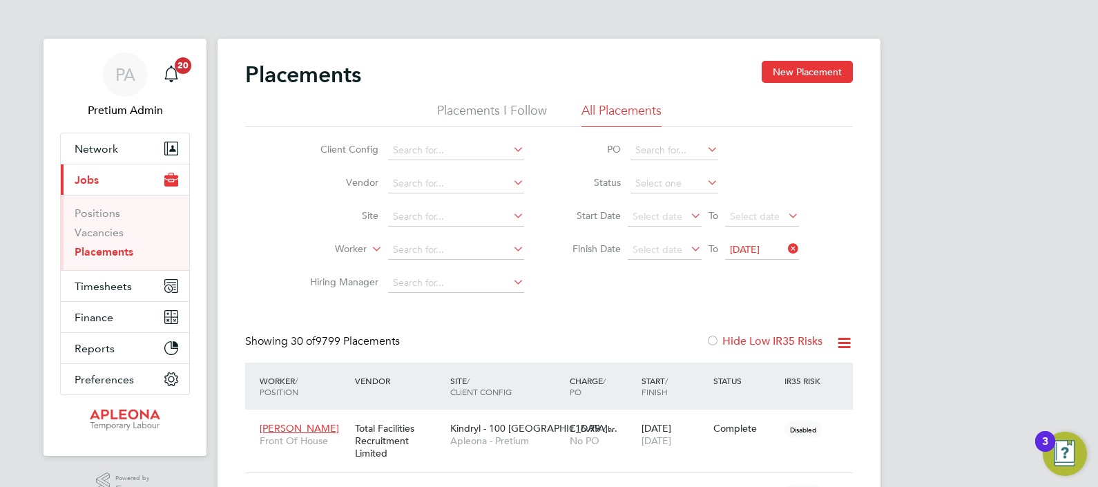
click at [846, 345] on icon at bounding box center [843, 342] width 17 height 17
click at [775, 376] on li "Download Placements Report" at bounding box center [776, 375] width 147 height 19
click at [635, 338] on div "Showing 30 of 9799 Placements Hide Low IR35 Risks" at bounding box center [548, 348] width 607 height 28
click at [785, 249] on icon at bounding box center [785, 248] width 0 height 19
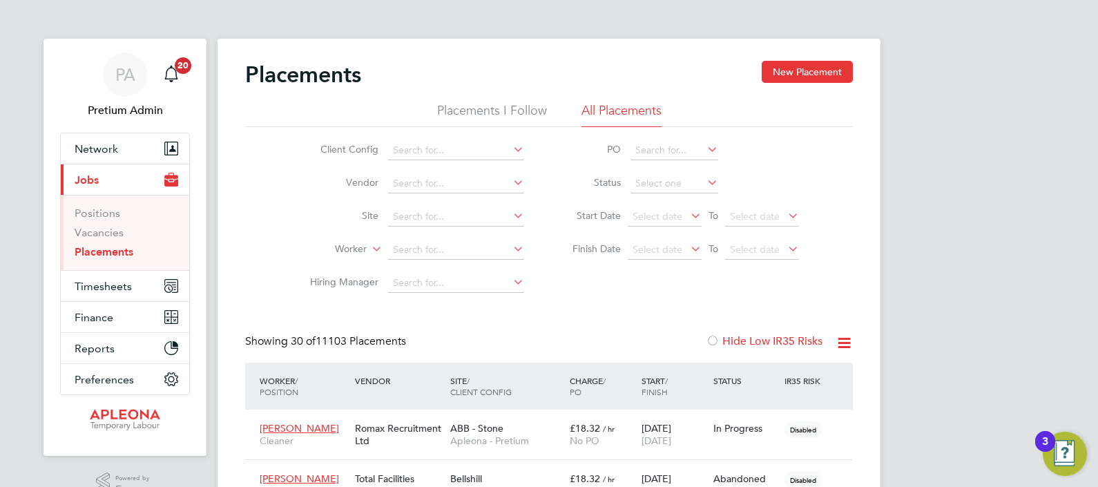
click at [838, 343] on icon at bounding box center [843, 342] width 17 height 17
click at [771, 371] on li "Download Placements Report" at bounding box center [776, 375] width 147 height 19
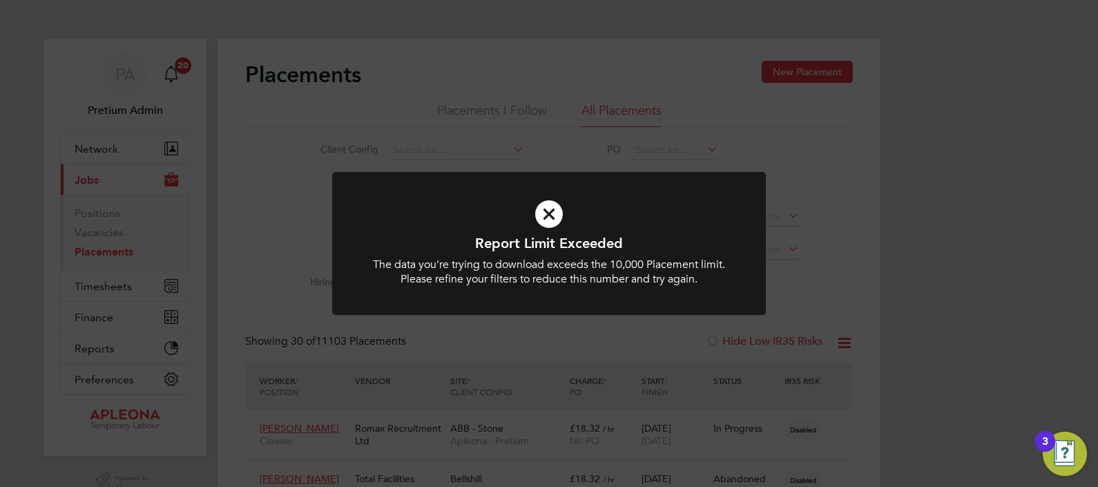
click at [811, 300] on div "Report Limit Exceeded The data you're trying to download exceeds the 10,000 Pla…" at bounding box center [549, 243] width 1098 height 487
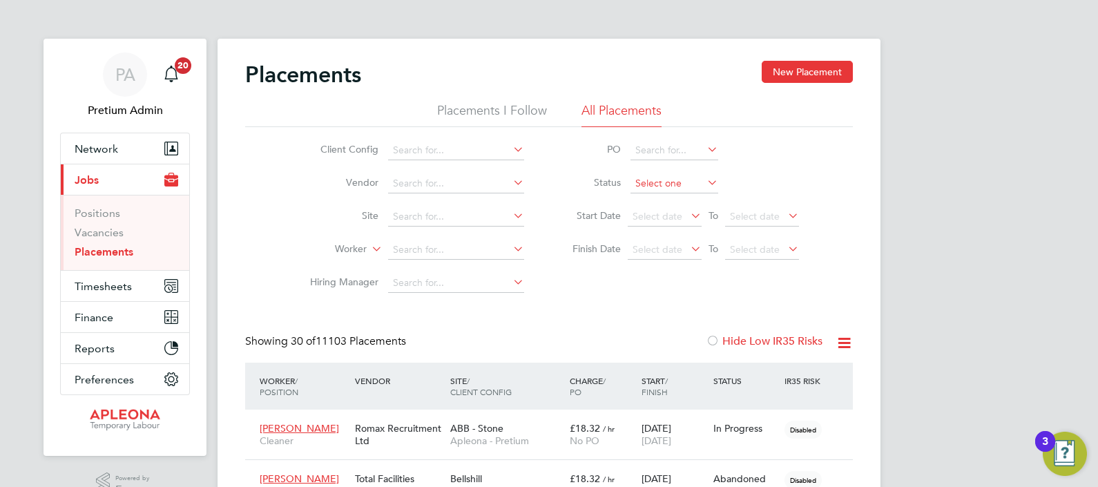
click at [680, 184] on input at bounding box center [674, 183] width 88 height 19
click at [677, 273] on li "Complete" at bounding box center [674, 274] width 88 height 18
type input "Complete"
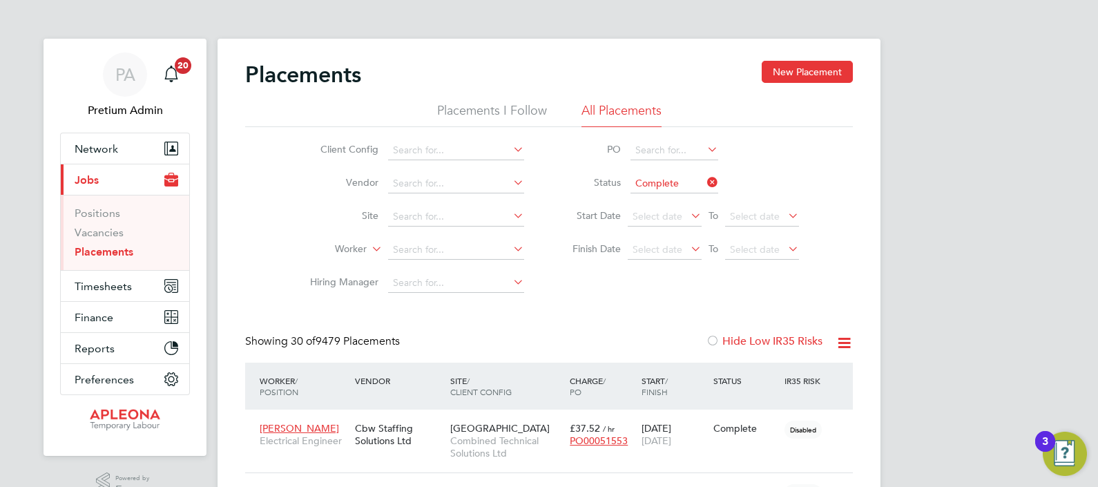
click at [846, 343] on icon at bounding box center [843, 342] width 17 height 17
click at [780, 370] on li "Download Placements Report" at bounding box center [776, 375] width 147 height 19
click at [661, 186] on input at bounding box center [674, 183] width 88 height 19
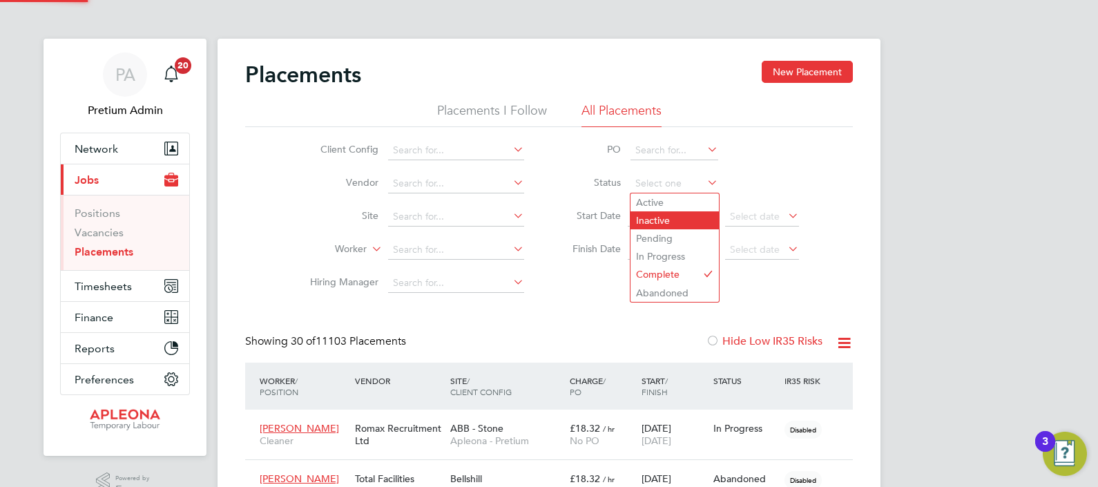
scroll to position [52, 96]
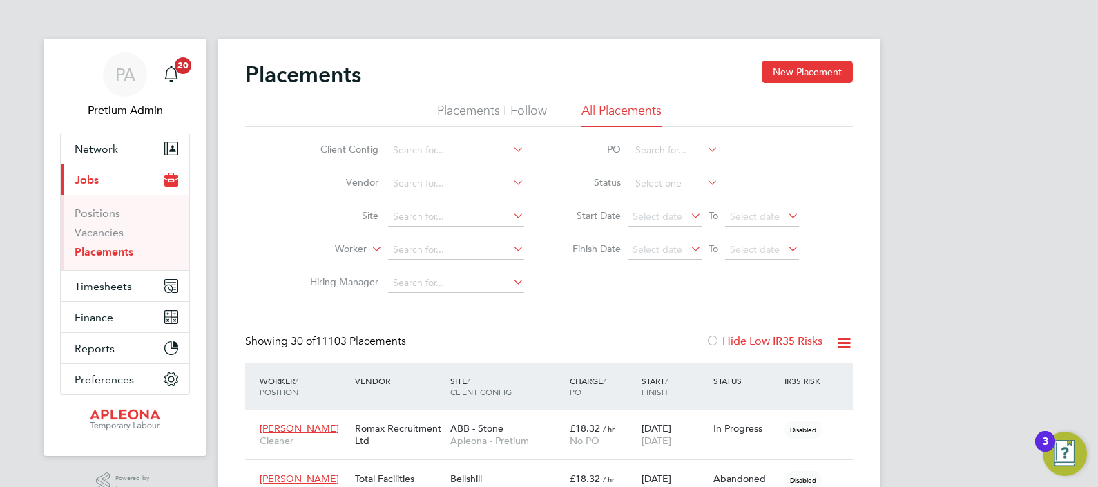
click at [663, 199] on li "Active" at bounding box center [674, 202] width 88 height 18
type input "Active"
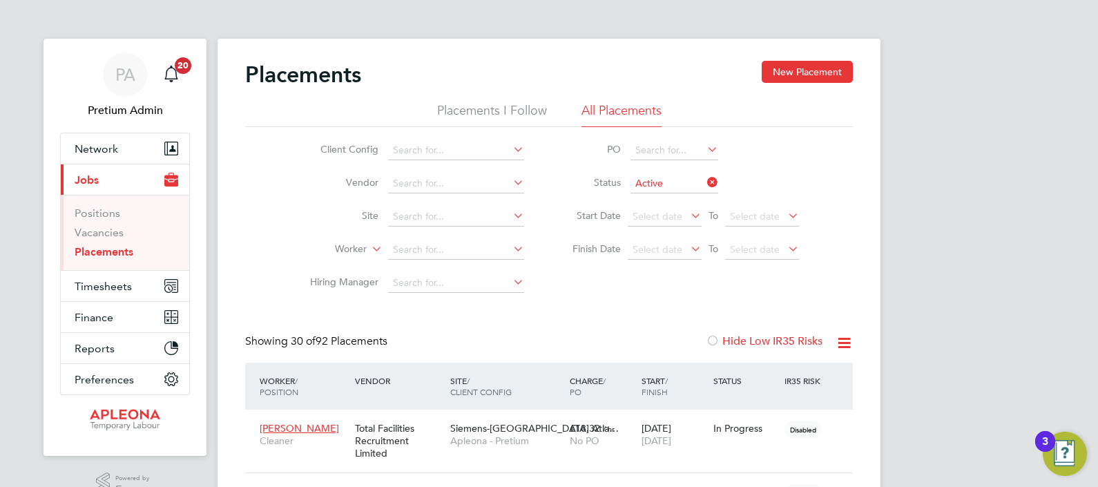
click at [848, 341] on icon at bounding box center [843, 342] width 17 height 17
click at [780, 373] on li "Download Placements Report" at bounding box center [776, 375] width 147 height 19
click at [491, 61] on div "Placements New Placement" at bounding box center [548, 81] width 607 height 41
click at [131, 75] on span "PA" at bounding box center [125, 75] width 20 height 18
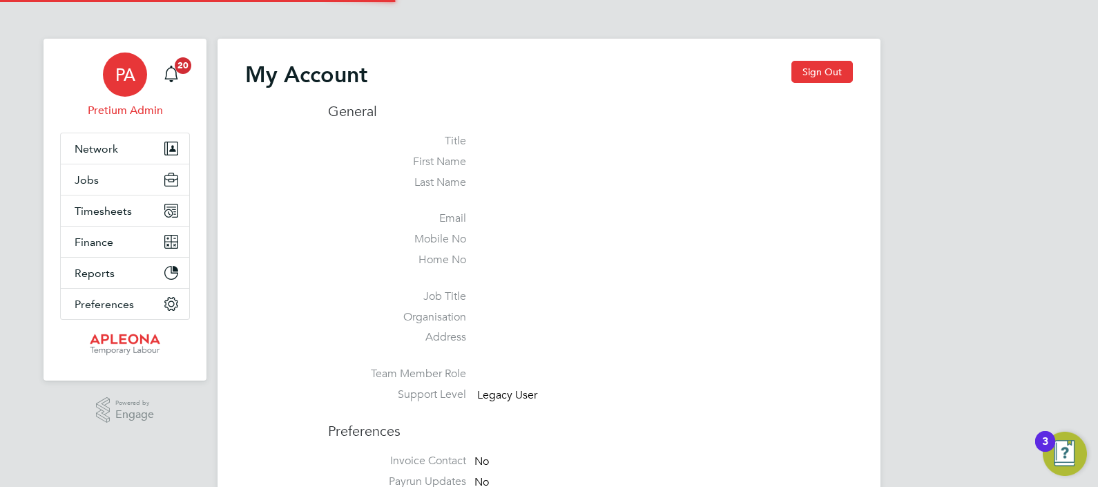
type input "ABM@pretiumresourcing.co.uk"
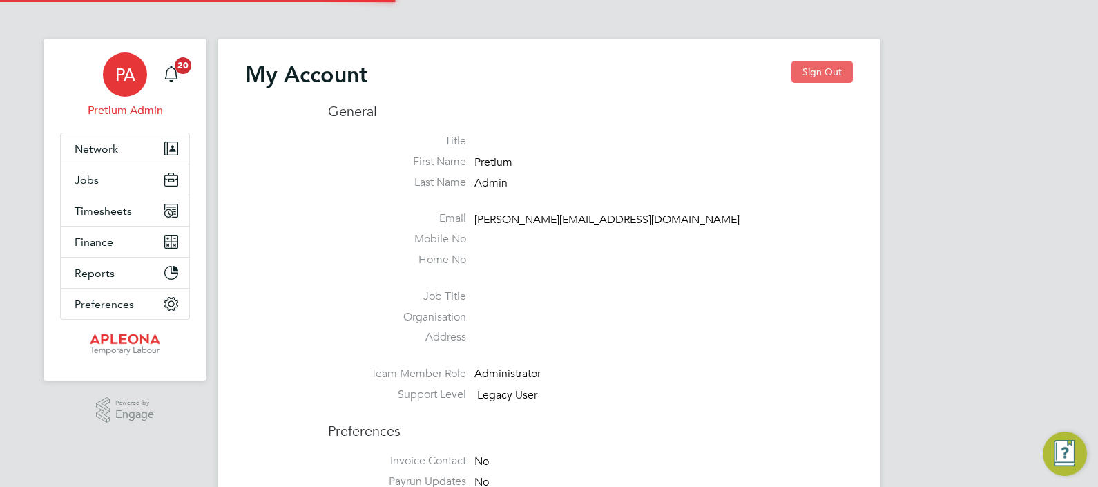
click at [811, 79] on button "Sign Out" at bounding box center [821, 72] width 61 height 22
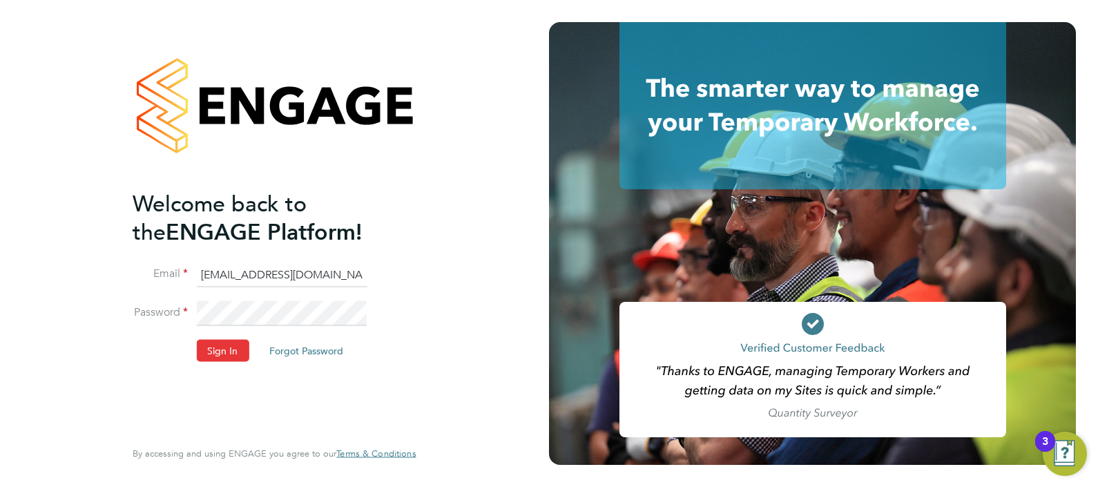
click at [245, 273] on input "ABM@pretiumresourcing.co.uk" at bounding box center [281, 274] width 171 height 25
type input "abmfacility@pretiumresourcing.co.uk"
click at [235, 349] on button "Sign In" at bounding box center [222, 350] width 52 height 22
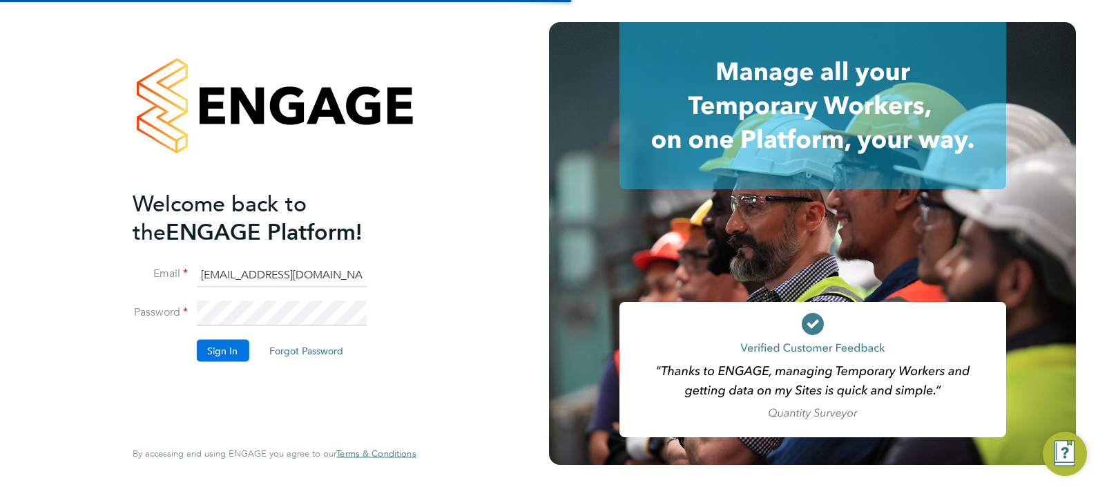
click at [222, 347] on button "Sign In" at bounding box center [222, 350] width 52 height 22
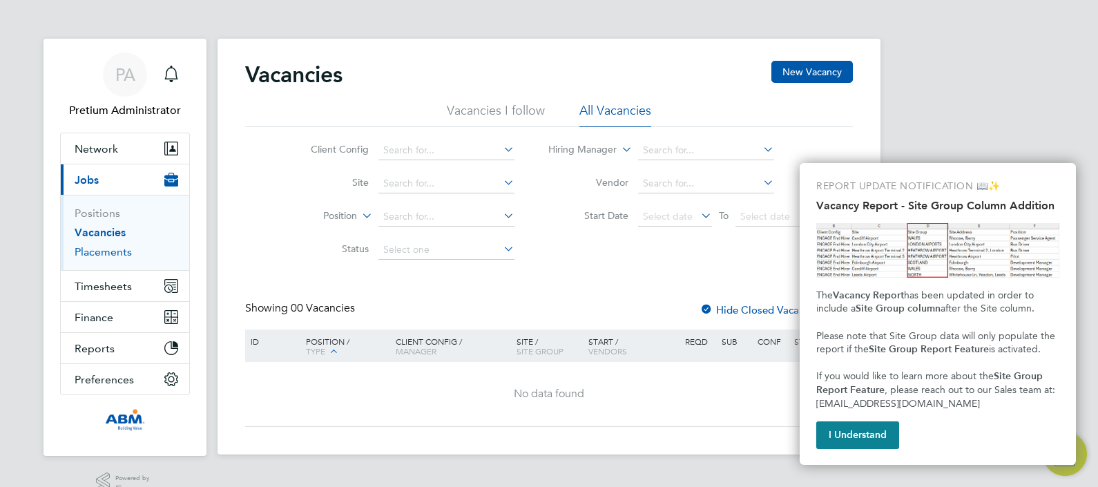
click at [118, 250] on link "Placements" at bounding box center [103, 251] width 57 height 13
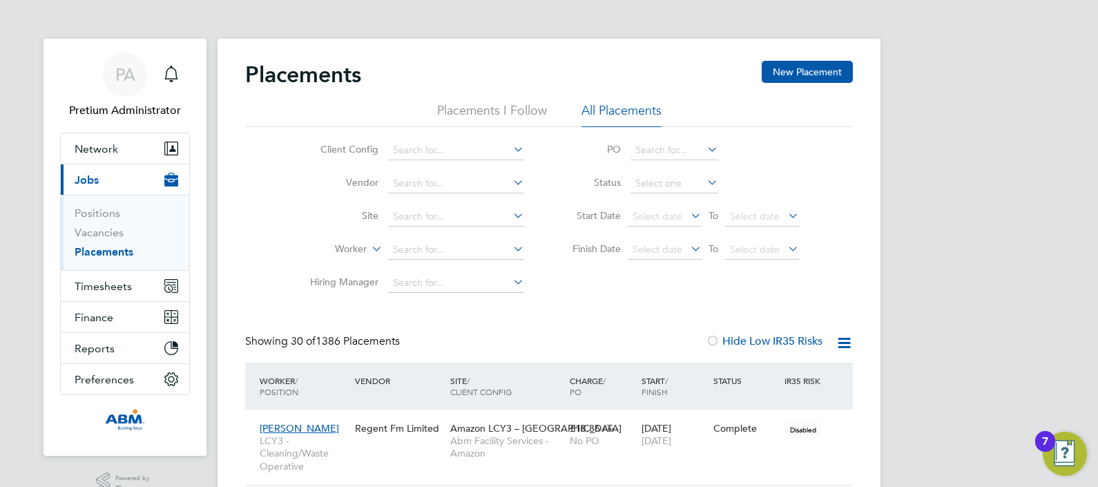
click at [844, 344] on icon at bounding box center [843, 342] width 17 height 17
click at [787, 375] on li "Download Placements Report" at bounding box center [776, 375] width 147 height 19
